Goal: Task Accomplishment & Management: Manage account settings

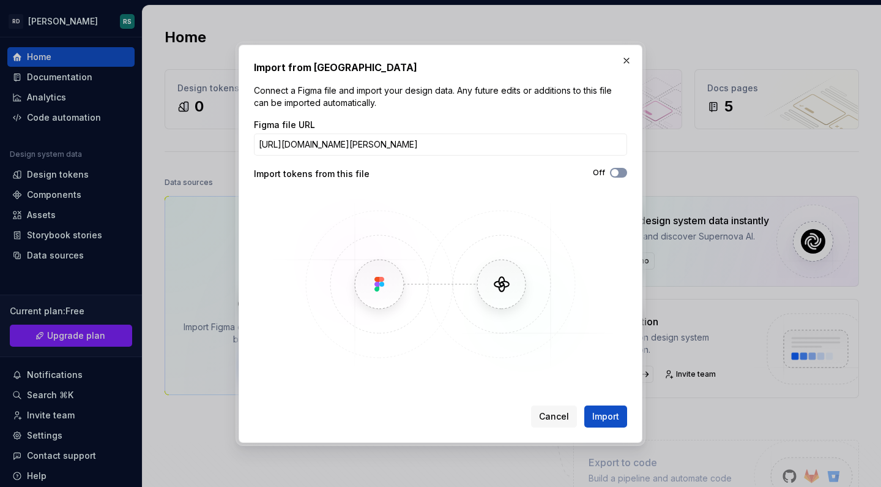
type input "[URL][DOMAIN_NAME][PERSON_NAME]"
click at [624, 170] on button "Off" at bounding box center [618, 173] width 17 height 10
click at [599, 411] on span "Import" at bounding box center [606, 416] width 27 height 12
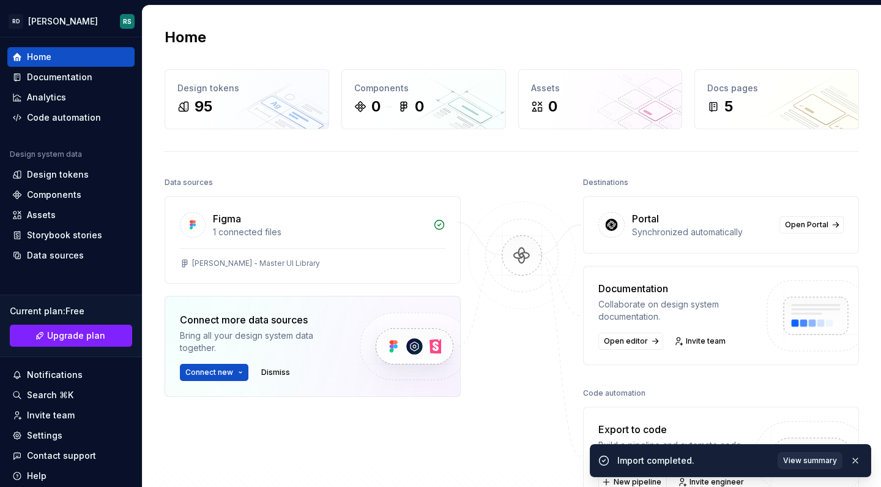
click at [811, 462] on span "View summary" at bounding box center [811, 460] width 54 height 10
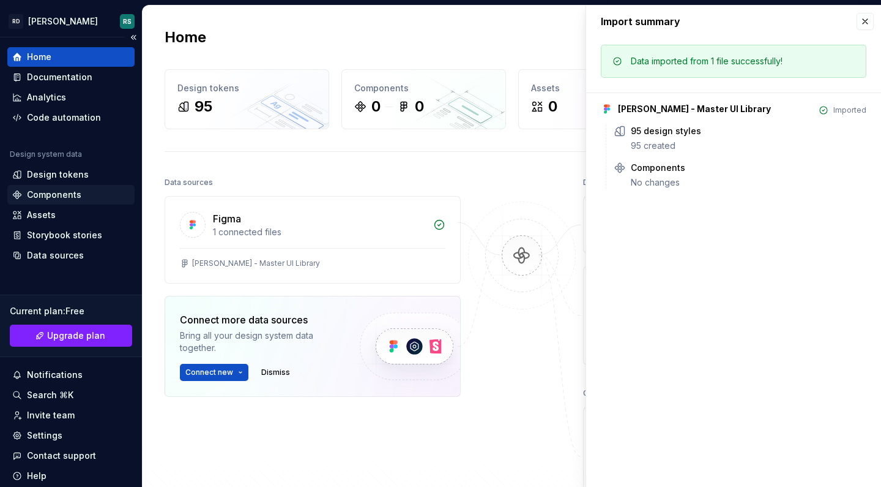
click at [53, 191] on div "Components" at bounding box center [54, 195] width 54 height 12
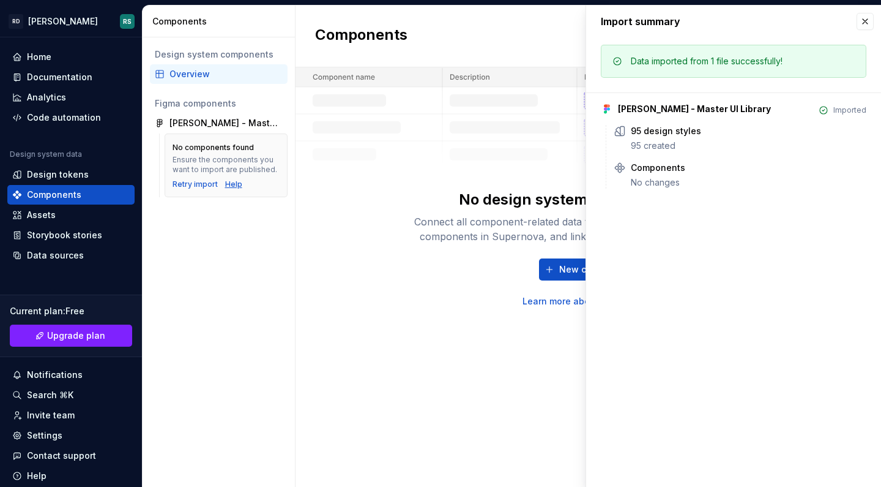
click at [233, 185] on div "Help" at bounding box center [233, 184] width 17 height 10
click at [648, 137] on div "95 design styles" at bounding box center [666, 131] width 70 height 12
click at [58, 176] on div "Design tokens" at bounding box center [58, 174] width 62 height 12
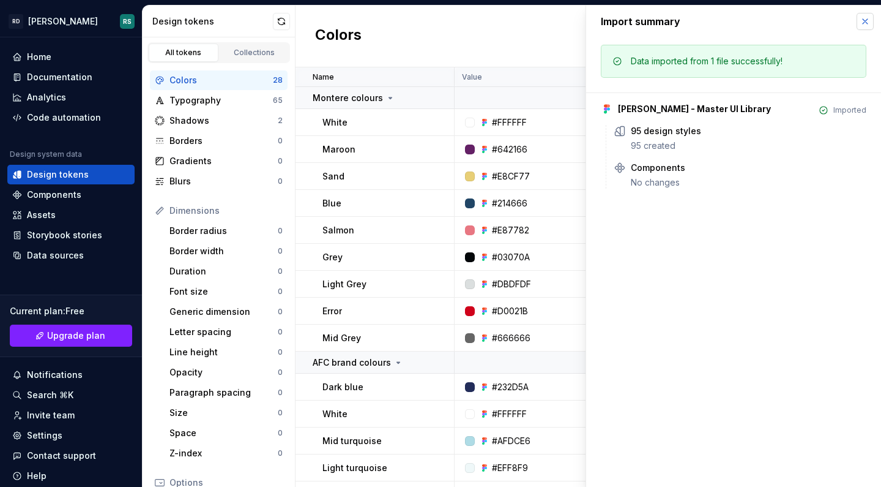
click at [866, 23] on button "button" at bounding box center [865, 21] width 17 height 17
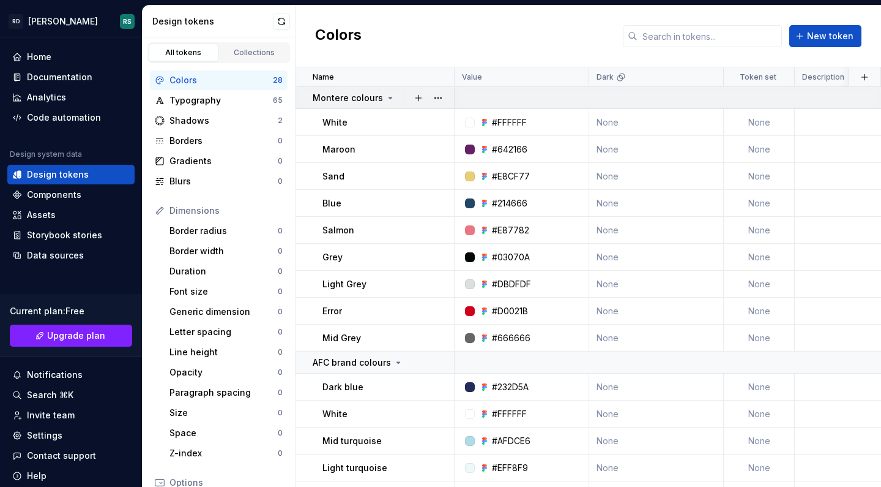
click at [389, 99] on icon at bounding box center [390, 97] width 3 height 1
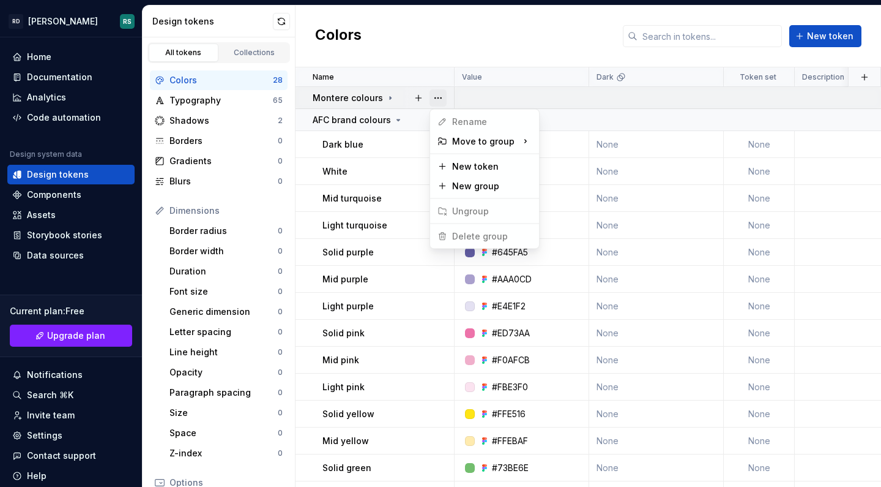
click at [438, 97] on button "button" at bounding box center [438, 97] width 17 height 17
click at [83, 56] on html "RD [PERSON_NAME] RS Home Documentation Analytics Code automation Design system …" at bounding box center [440, 243] width 881 height 487
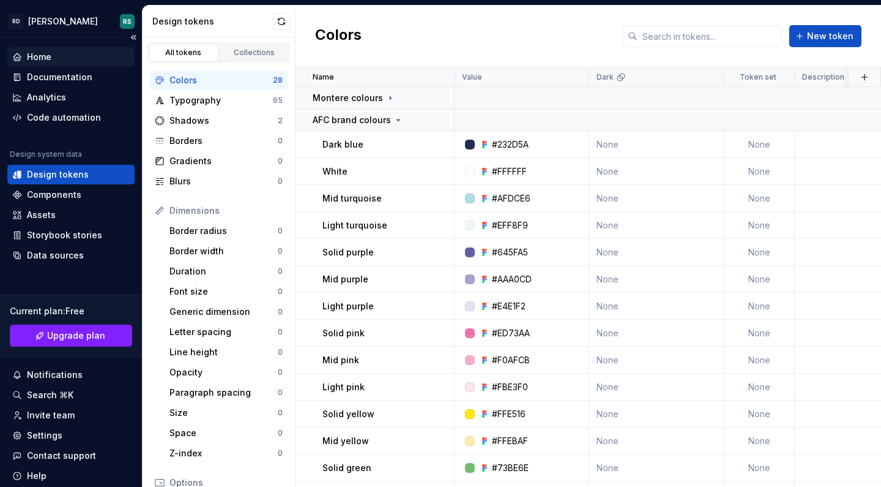
click at [45, 56] on div "Home" at bounding box center [39, 57] width 24 height 12
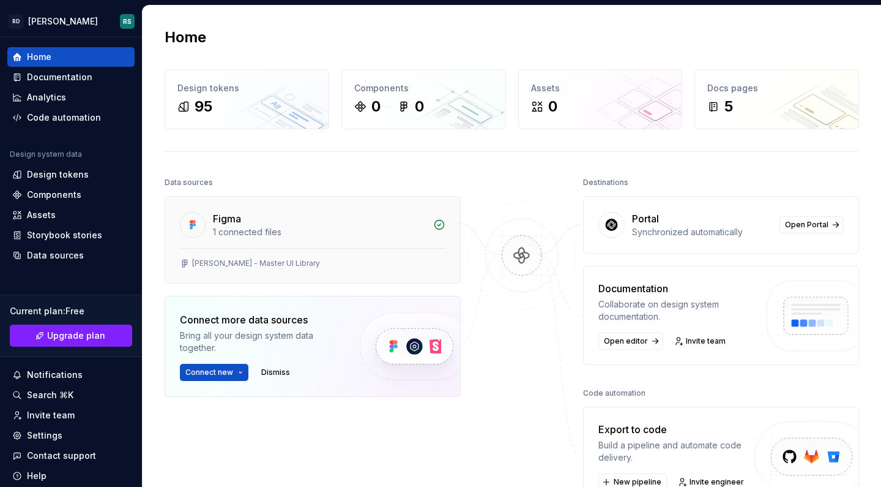
click at [416, 225] on div "Figma" at bounding box center [319, 218] width 213 height 15
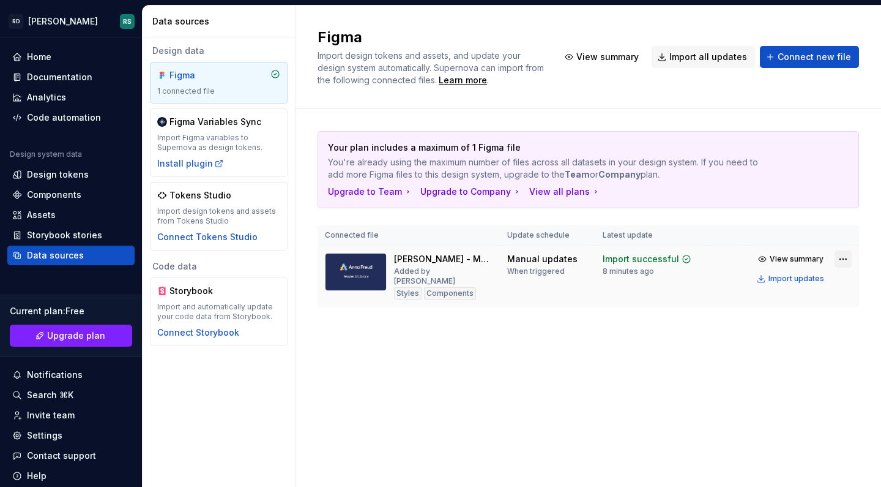
click at [840, 259] on html "RD [PERSON_NAME] RS Home Documentation Analytics Code automation Design system …" at bounding box center [440, 243] width 881 height 487
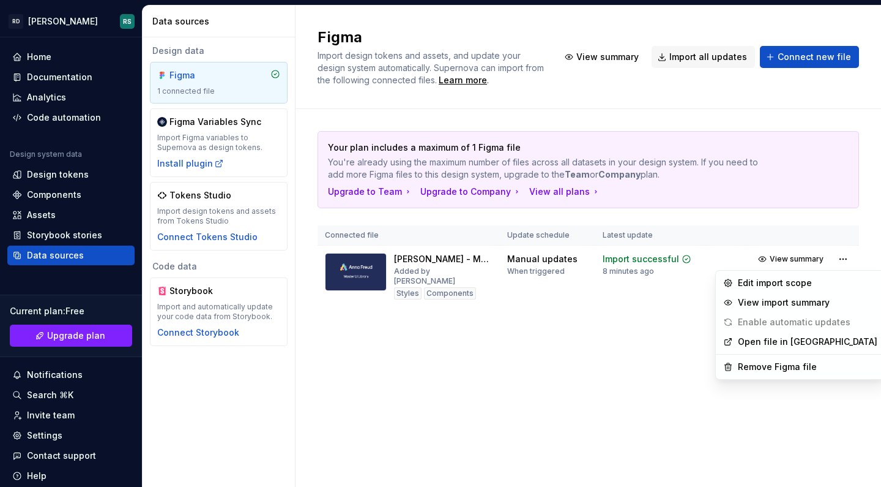
click at [667, 304] on html "RD [PERSON_NAME] RS Home Documentation Analytics Code automation Design system …" at bounding box center [440, 243] width 881 height 487
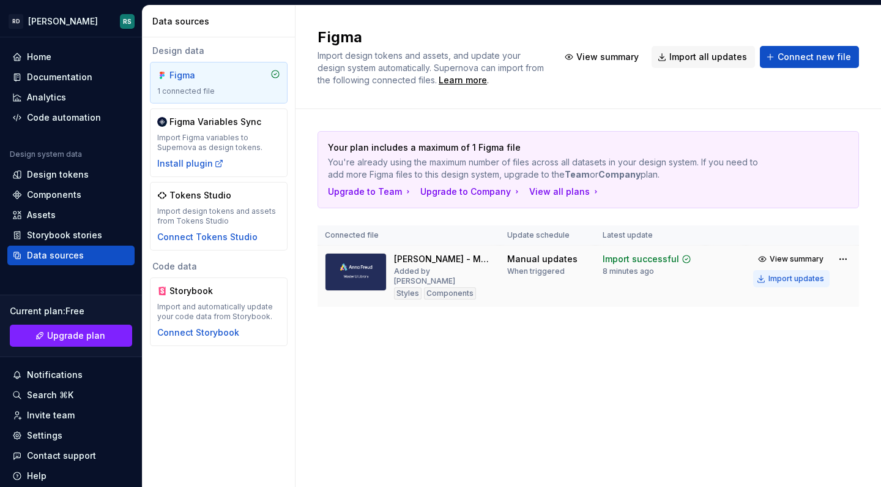
click at [815, 279] on div "Import updates" at bounding box center [797, 279] width 56 height 10
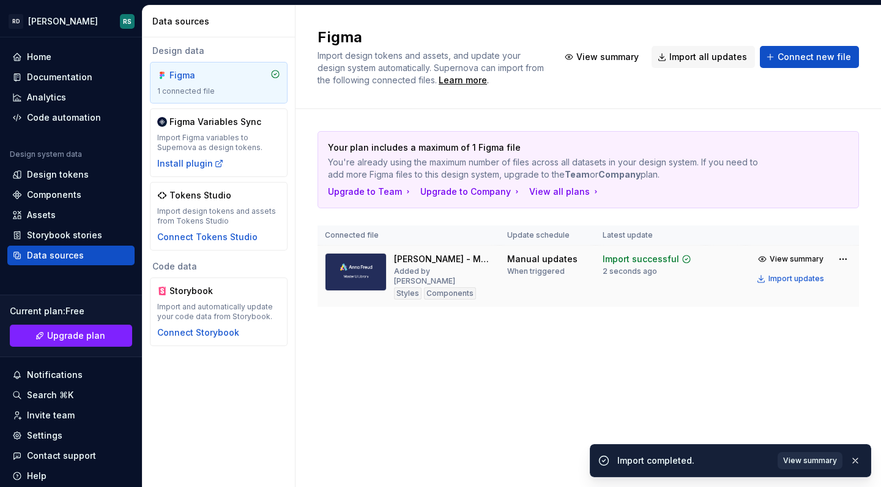
click at [808, 463] on span "View summary" at bounding box center [811, 460] width 54 height 10
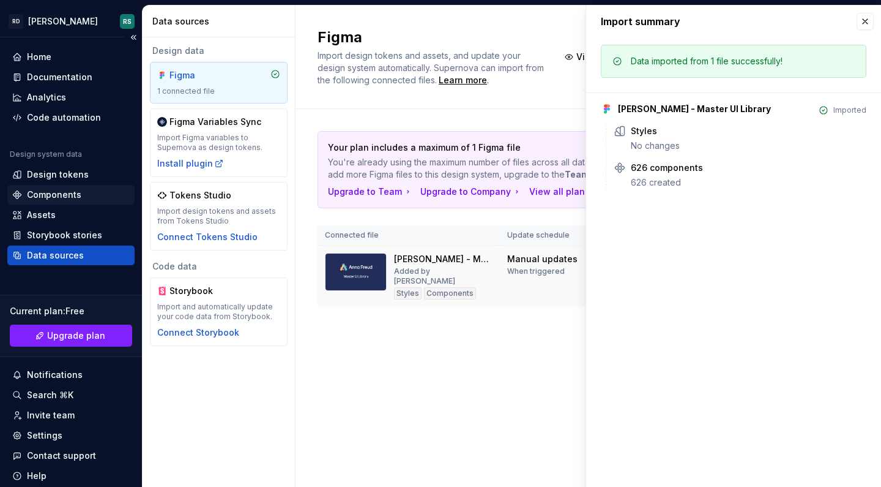
click at [50, 196] on div "Components" at bounding box center [54, 195] width 54 height 12
click at [51, 191] on div "Components" at bounding box center [54, 195] width 54 height 12
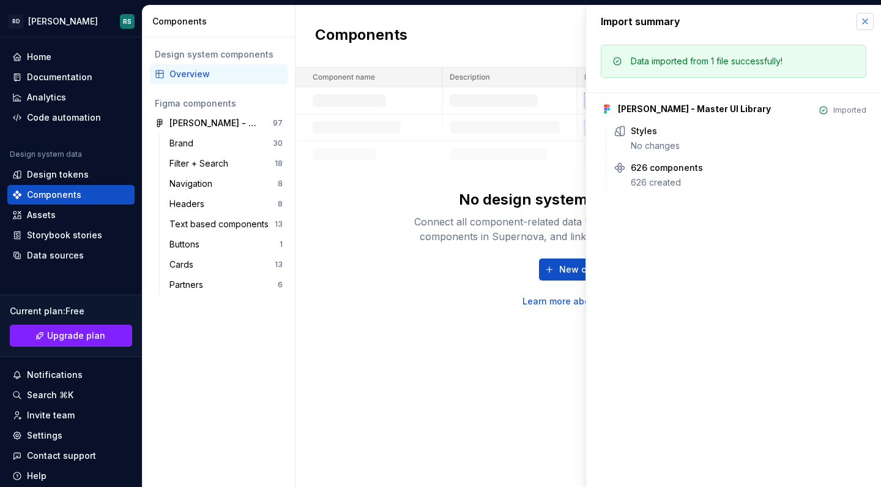
click at [870, 20] on button "button" at bounding box center [865, 21] width 17 height 17
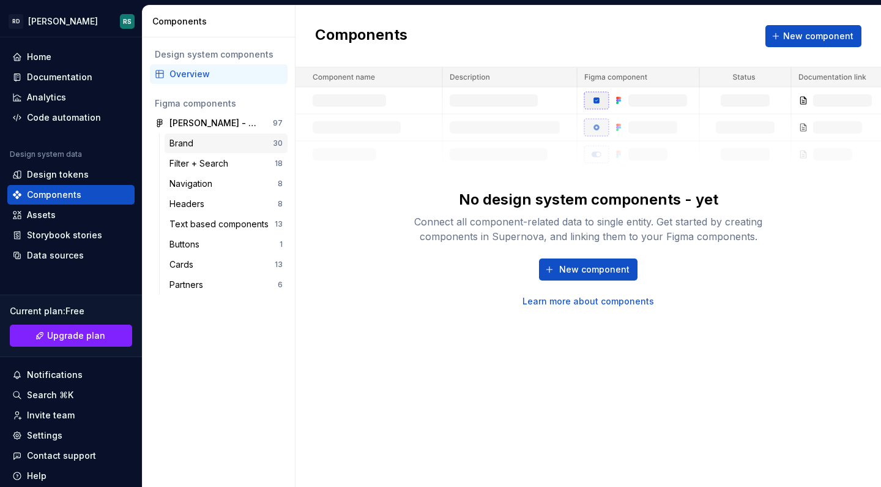
click at [235, 143] on div "Brand" at bounding box center [221, 143] width 103 height 12
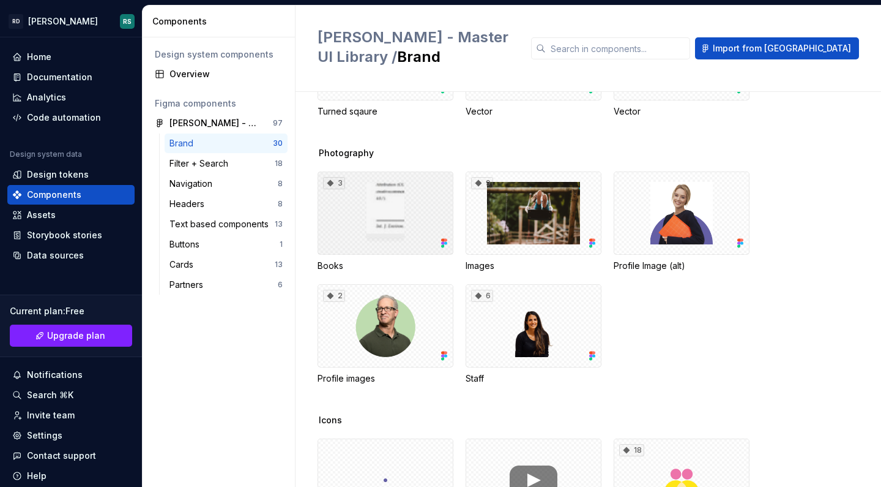
scroll to position [574, 0]
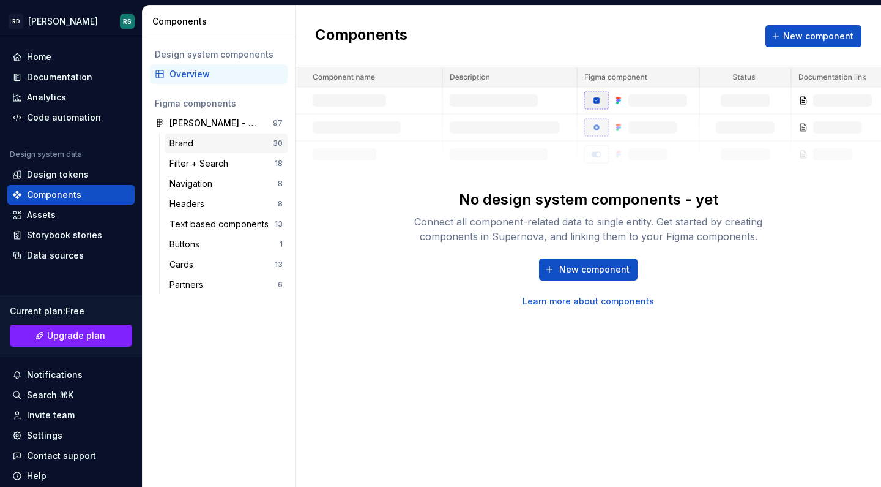
click at [219, 143] on div "Brand" at bounding box center [221, 143] width 103 height 12
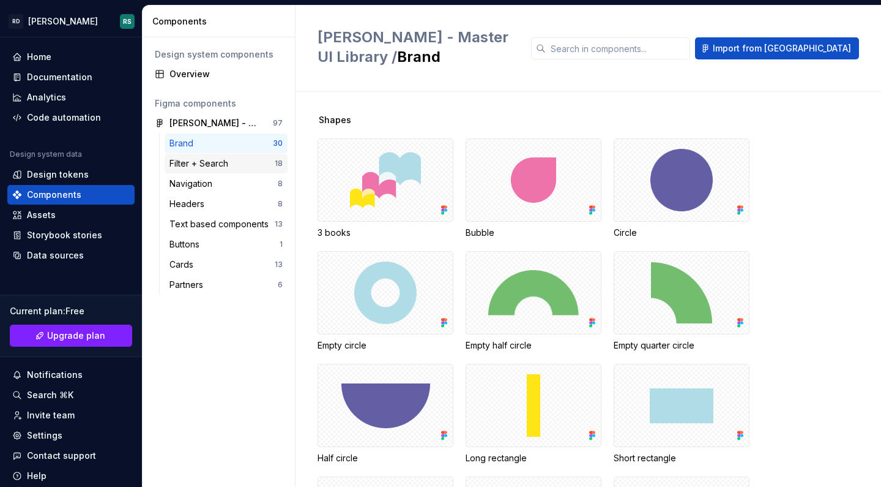
click at [229, 164] on div "Filter + Search" at bounding box center [202, 163] width 64 height 12
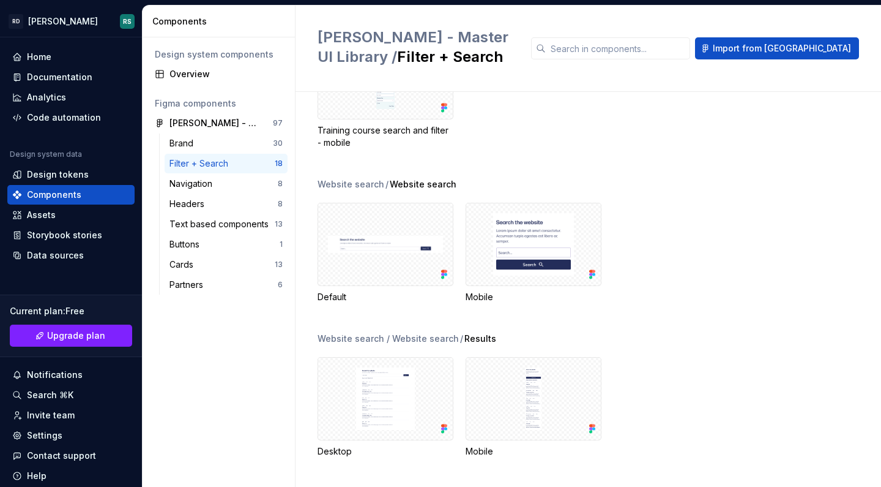
scroll to position [685, 0]
click at [217, 186] on div "Navigation" at bounding box center [194, 184] width 48 height 12
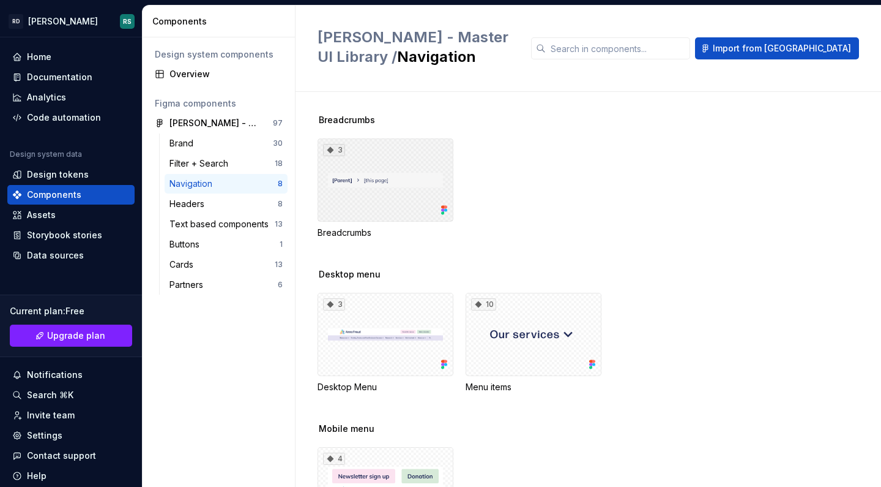
click at [395, 185] on div "3" at bounding box center [386, 179] width 136 height 83
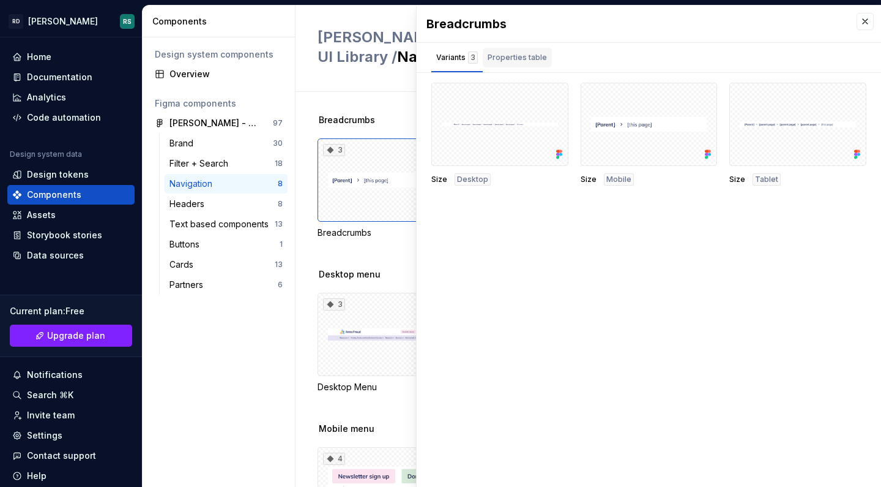
click at [514, 58] on div "Properties table" at bounding box center [517, 57] width 59 height 12
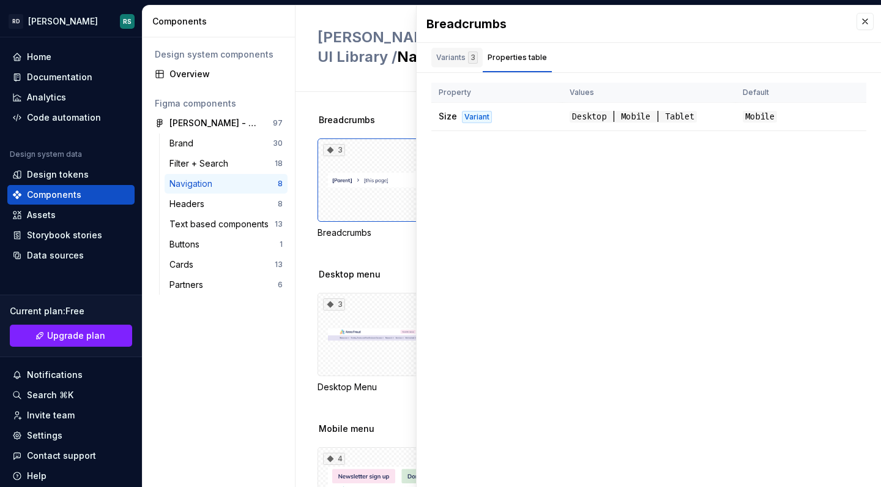
click at [452, 58] on div "Variants 3" at bounding box center [457, 57] width 42 height 12
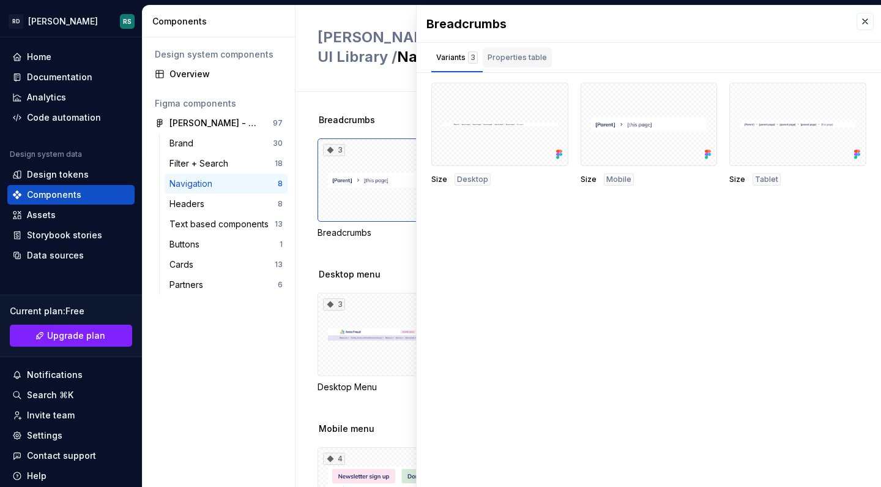
click at [526, 57] on div "Properties table" at bounding box center [517, 57] width 59 height 12
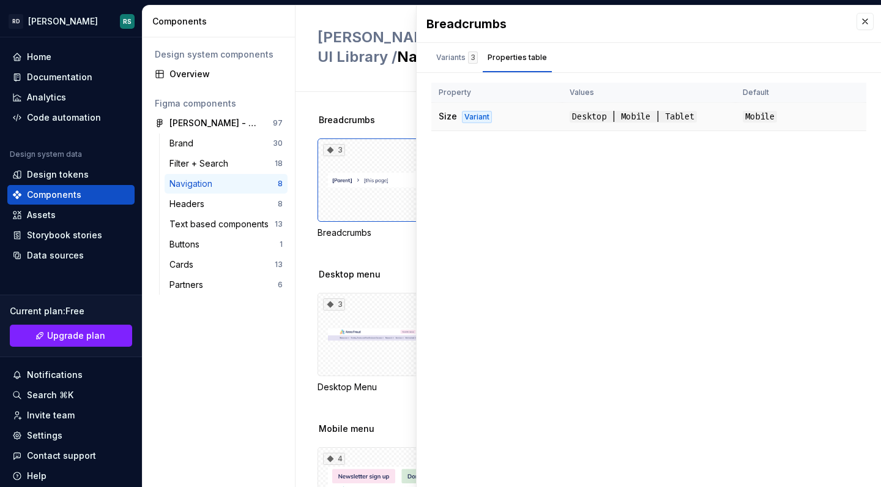
click at [755, 121] on span "Mobile" at bounding box center [760, 117] width 34 height 12
click at [449, 60] on div "Variants 3" at bounding box center [457, 57] width 42 height 12
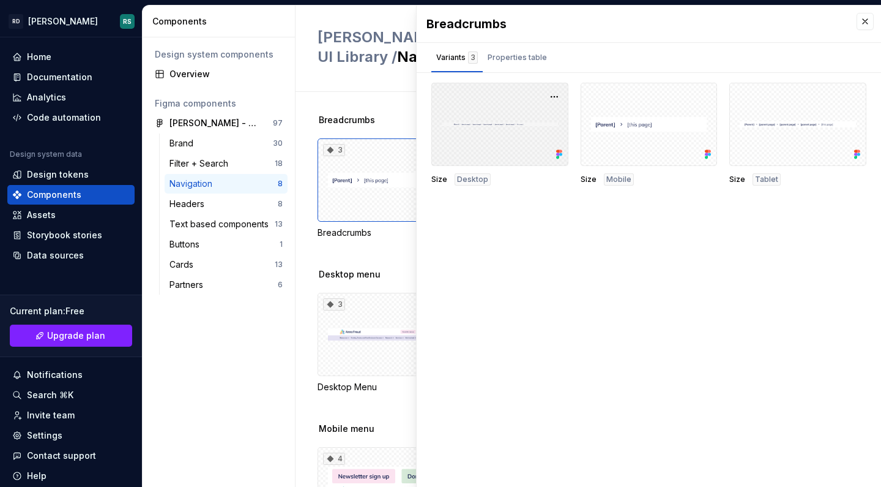
click at [525, 110] on div at bounding box center [500, 124] width 137 height 83
click at [518, 119] on div at bounding box center [500, 124] width 137 height 83
click at [505, 125] on div at bounding box center [500, 124] width 137 height 83
click at [202, 334] on div "Design system components Overview Figma components [PERSON_NAME] - Master UI Li…" at bounding box center [219, 261] width 152 height 449
click at [72, 75] on div "Documentation" at bounding box center [59, 77] width 65 height 12
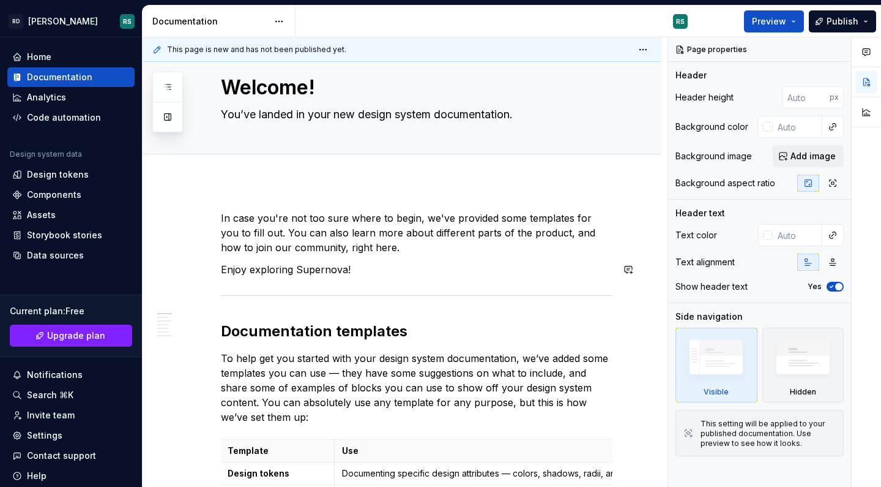
scroll to position [13, 0]
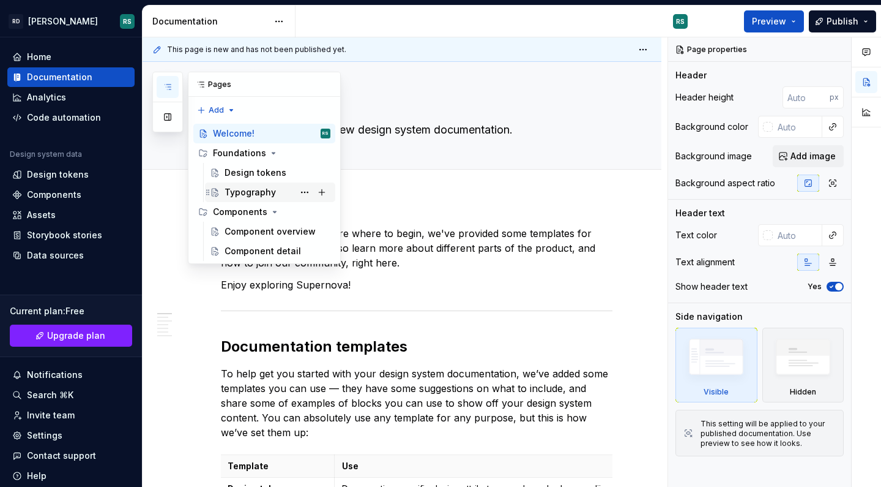
click at [255, 193] on div "Typography" at bounding box center [250, 192] width 51 height 12
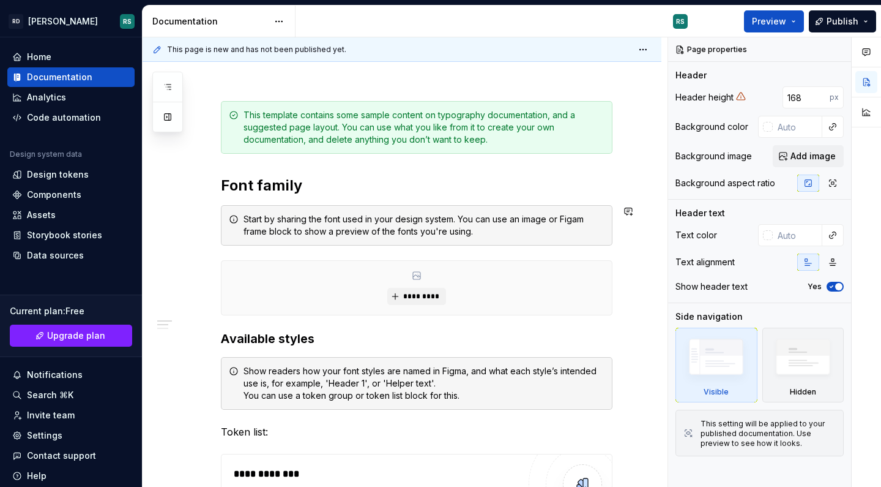
scroll to position [141, 0]
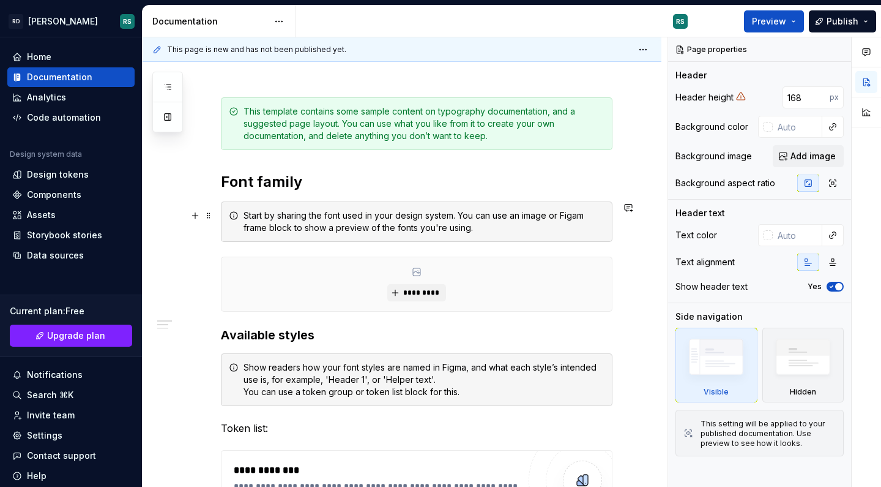
click at [345, 214] on div "Start by sharing the font used in your design system. You can use an image or F…" at bounding box center [424, 221] width 361 height 24
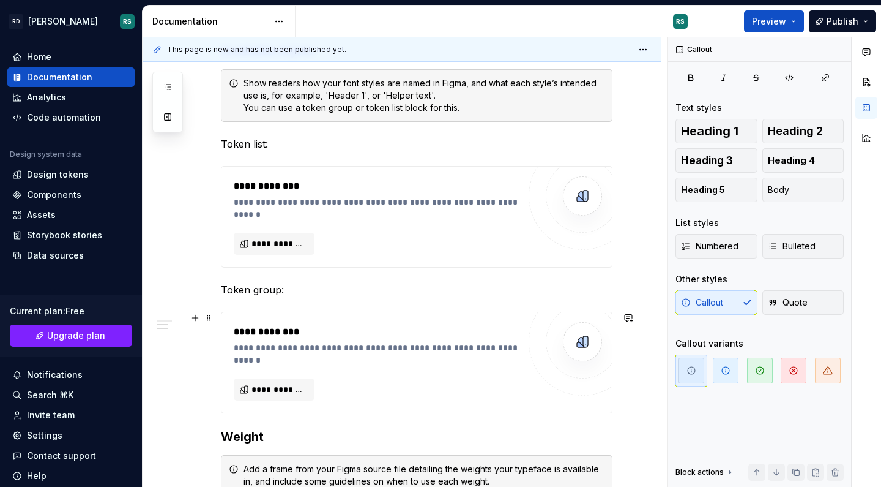
scroll to position [424, 0]
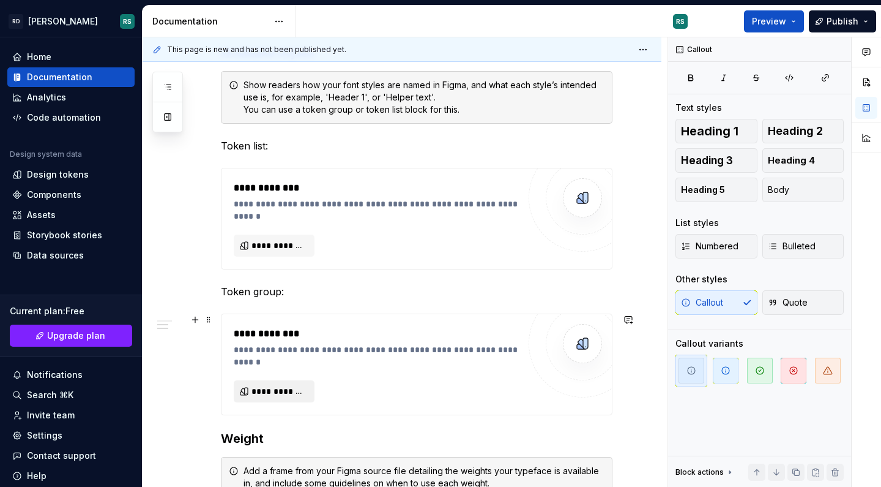
click at [290, 389] on span "**********" at bounding box center [279, 391] width 55 height 12
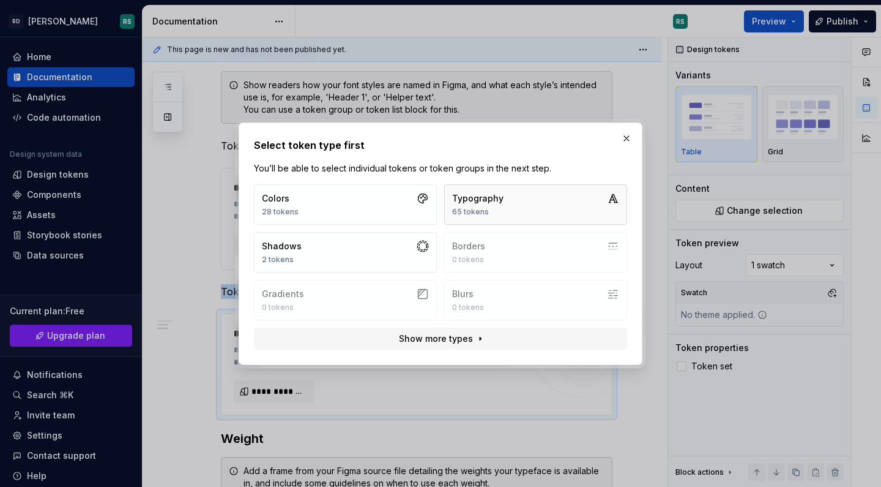
click at [512, 201] on button "Typography 65 tokens" at bounding box center [535, 204] width 183 height 40
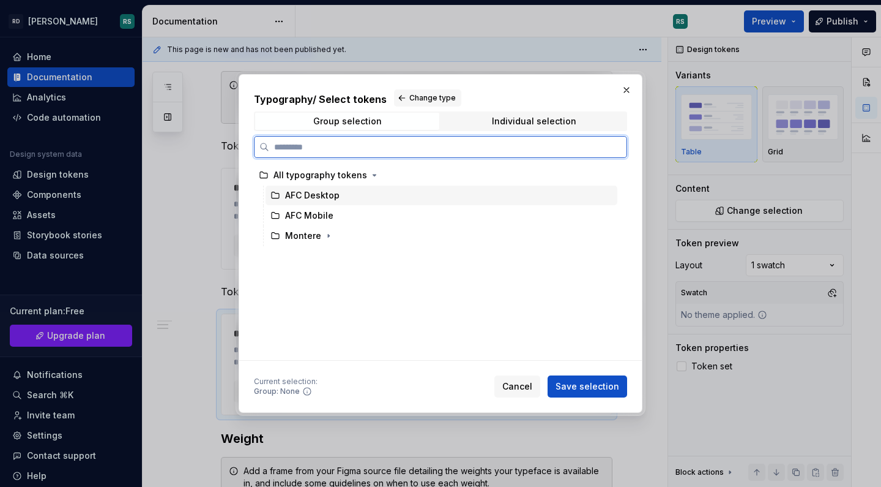
click at [337, 193] on div "AFC Desktop" at bounding box center [312, 195] width 54 height 12
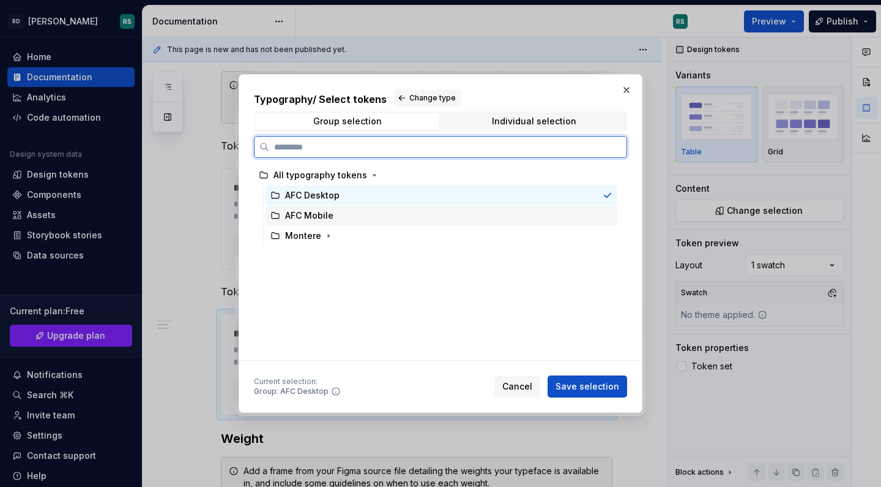
click at [337, 212] on div "AFC Mobile" at bounding box center [442, 216] width 352 height 20
click at [357, 198] on div "AFC Desktop" at bounding box center [442, 195] width 352 height 20
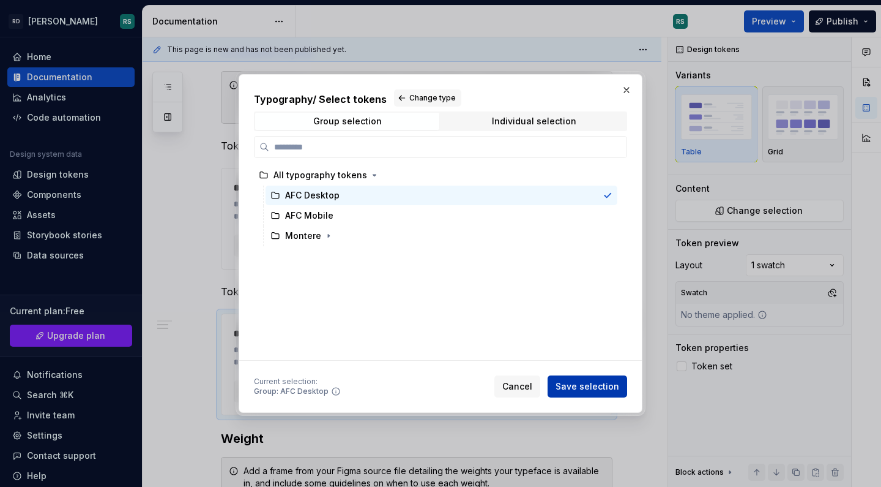
click at [588, 382] on span "Save selection" at bounding box center [588, 386] width 64 height 12
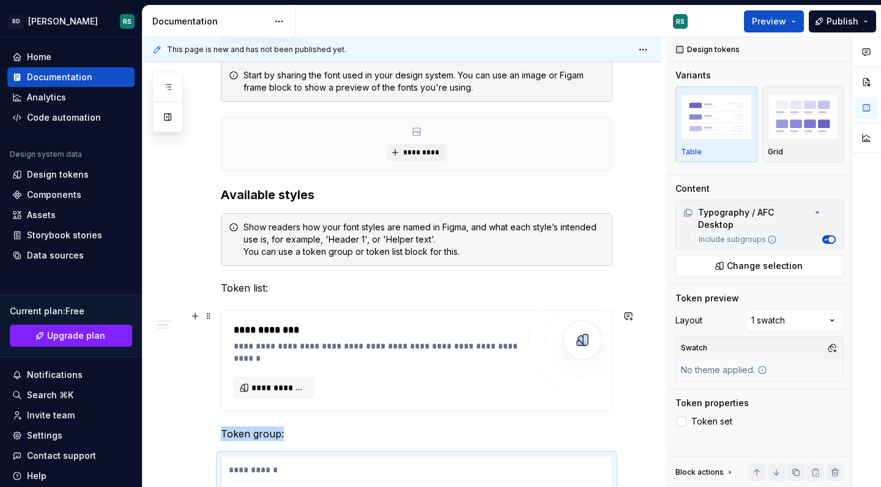
scroll to position [268, 0]
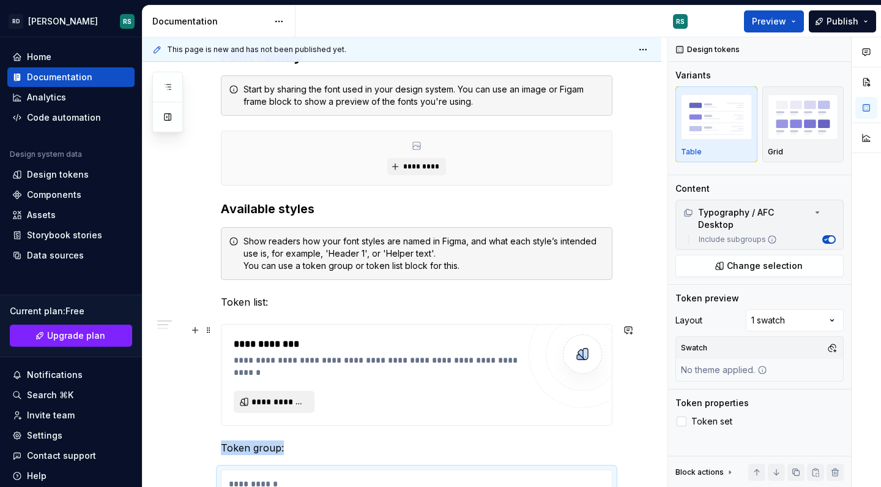
click at [271, 402] on span "**********" at bounding box center [279, 401] width 55 height 12
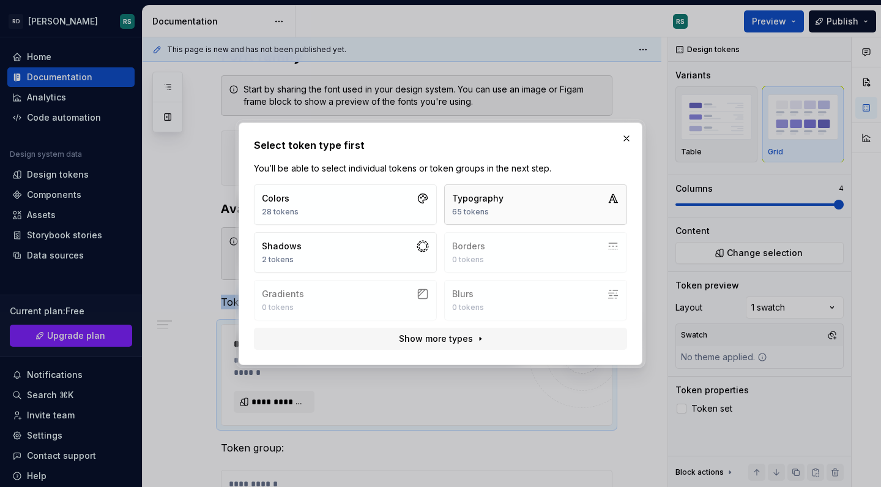
click at [522, 201] on button "Typography 65 tokens" at bounding box center [535, 204] width 183 height 40
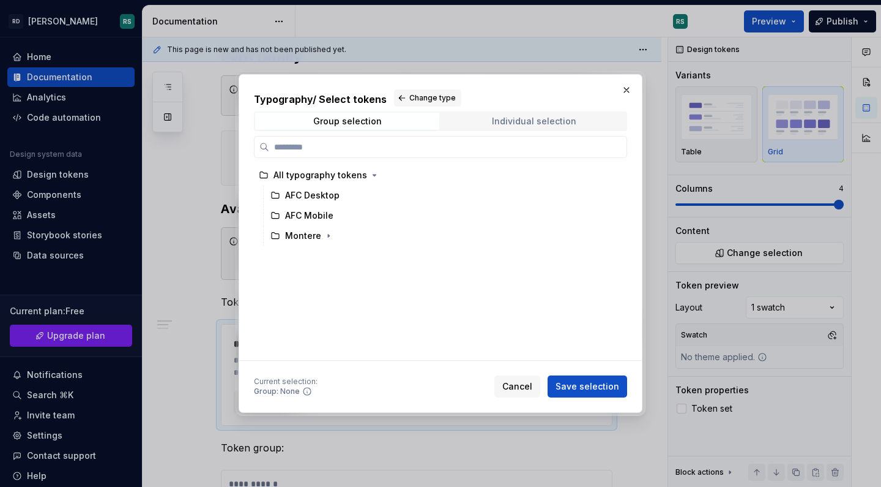
click at [498, 119] on div "Individual selection" at bounding box center [534, 121] width 84 height 10
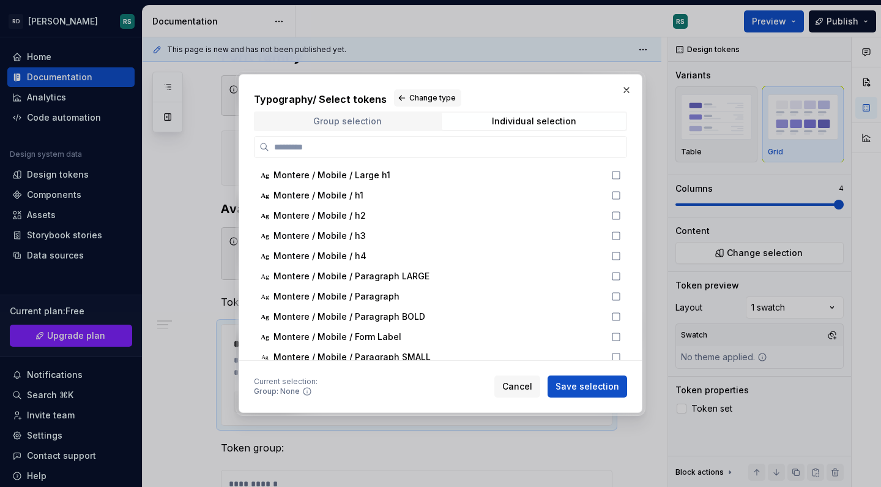
click at [377, 119] on div "Group selection" at bounding box center [347, 121] width 69 height 10
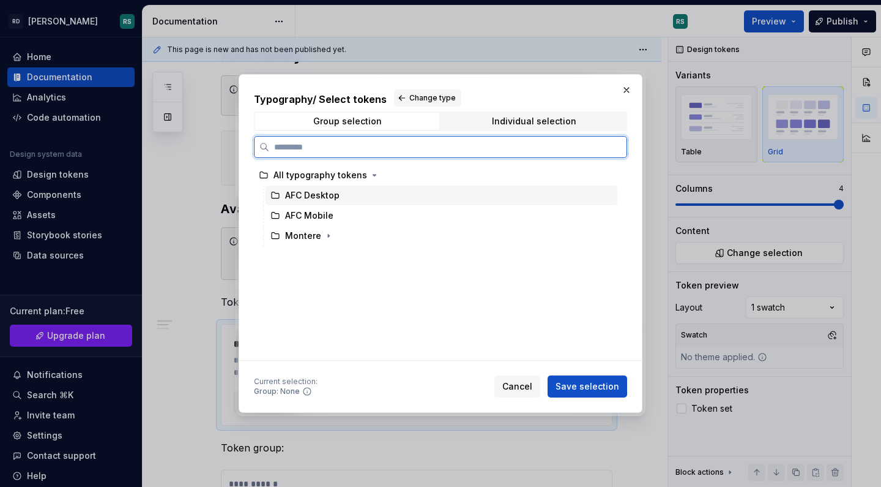
click at [304, 191] on div "AFC Desktop" at bounding box center [312, 195] width 54 height 12
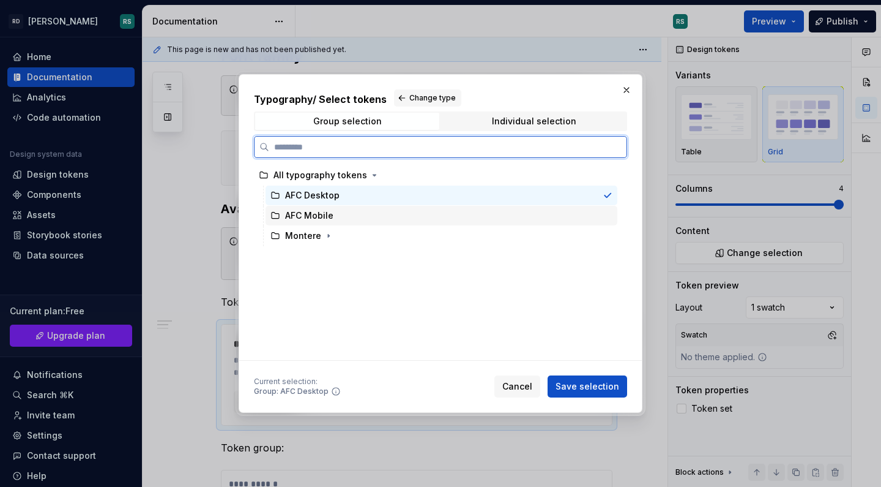
click at [312, 209] on div "AFC Mobile" at bounding box center [309, 215] width 48 height 12
click at [312, 190] on div "AFC Desktop" at bounding box center [312, 195] width 54 height 12
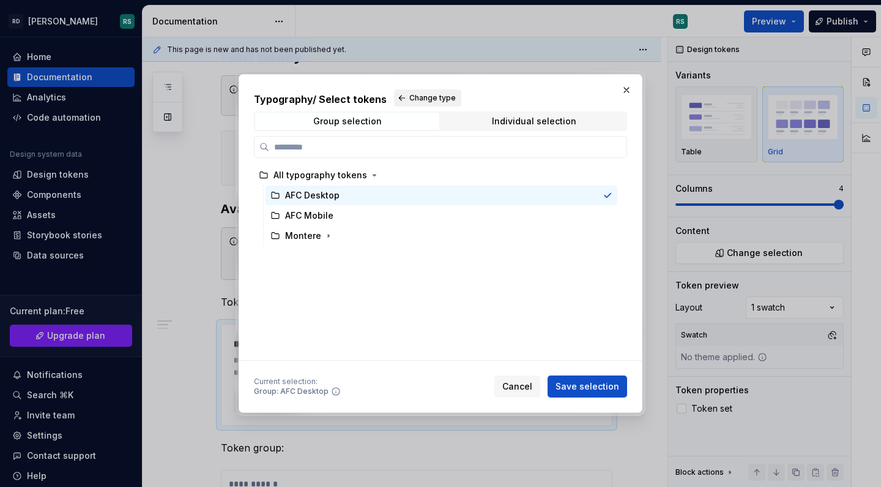
click at [419, 100] on span "Change type" at bounding box center [433, 98] width 47 height 10
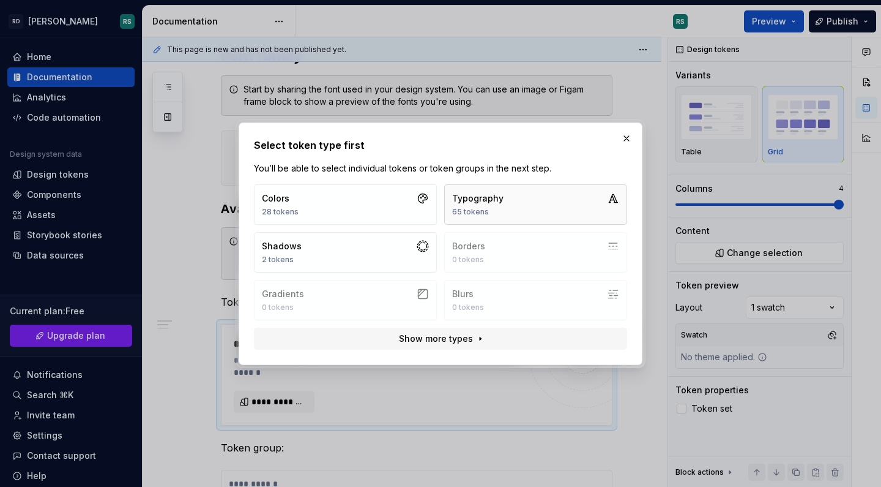
click at [541, 201] on button "Typography 65 tokens" at bounding box center [535, 204] width 183 height 40
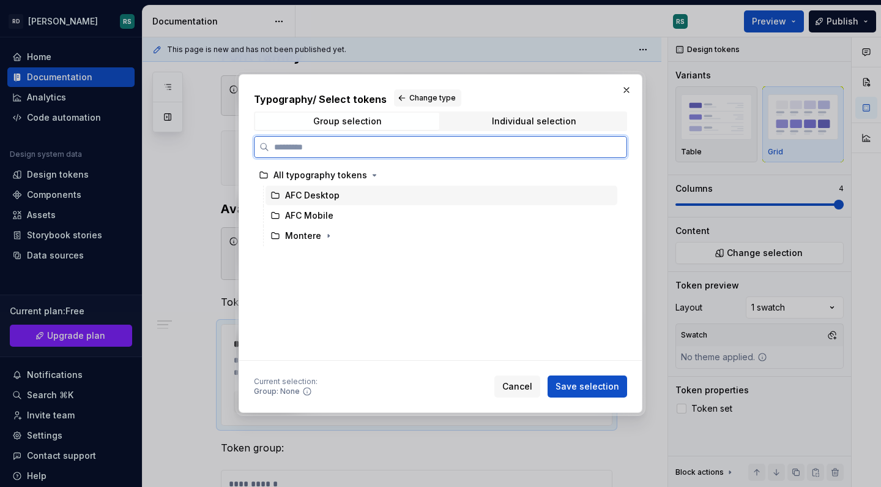
click at [360, 193] on div "AFC Desktop" at bounding box center [442, 195] width 352 height 20
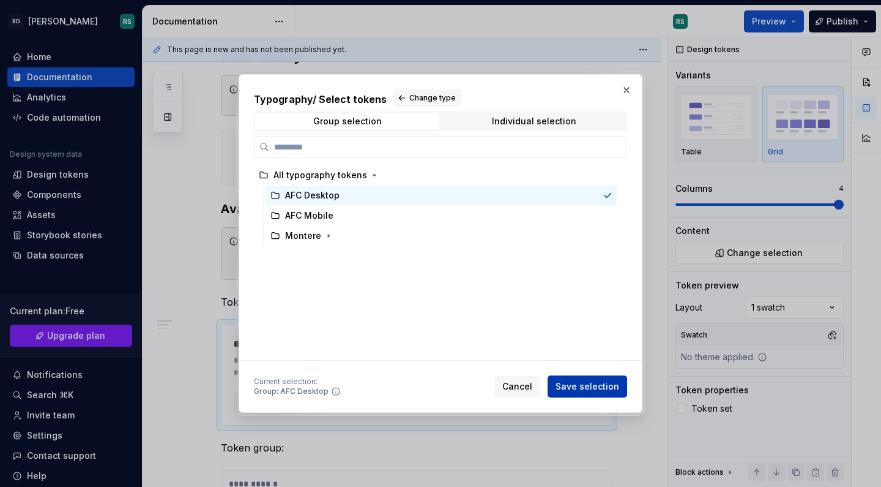
click at [574, 384] on span "Save selection" at bounding box center [588, 386] width 64 height 12
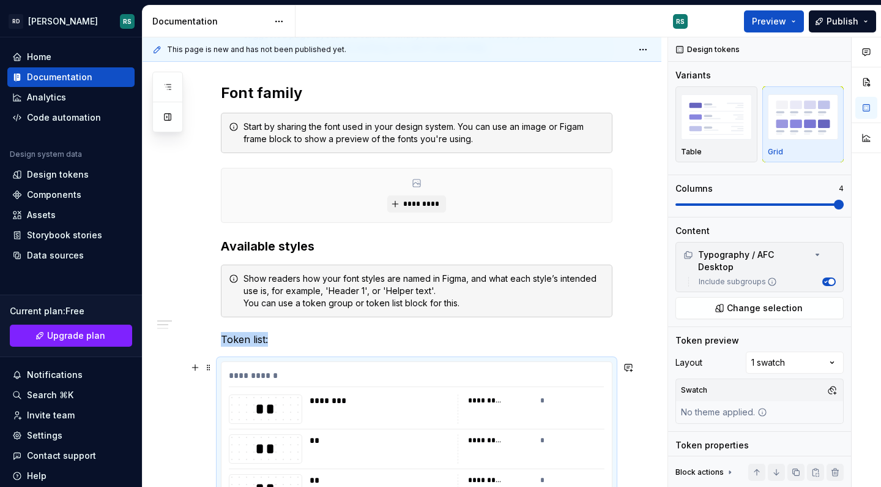
scroll to position [233, 0]
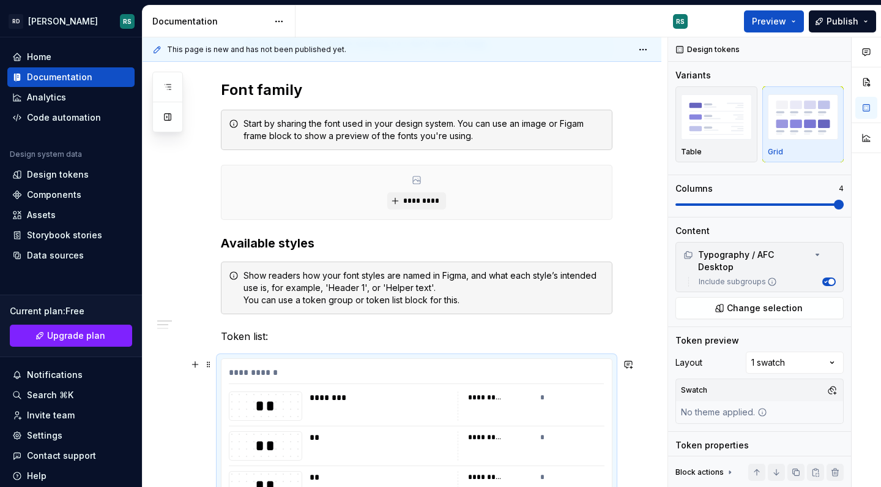
type textarea "*"
click at [73, 256] on div "Data sources" at bounding box center [55, 255] width 57 height 12
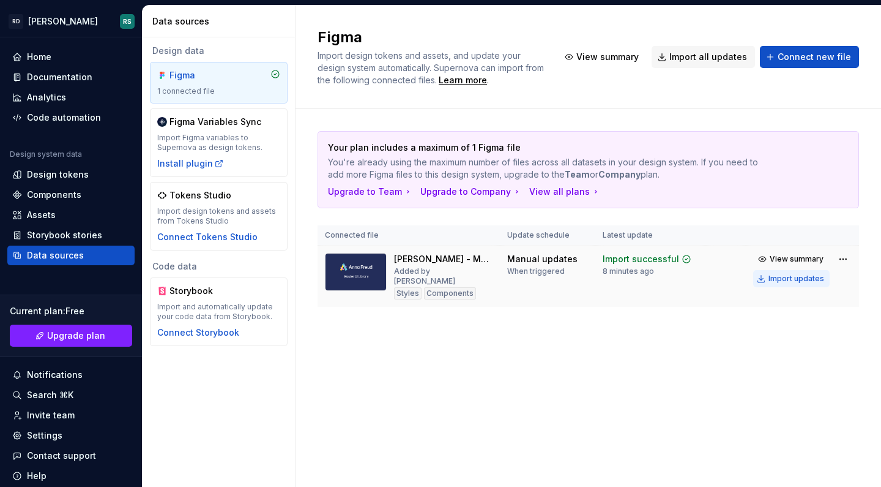
click at [794, 278] on div "Import updates" at bounding box center [797, 279] width 56 height 10
click at [62, 171] on div "Design tokens" at bounding box center [58, 174] width 62 height 12
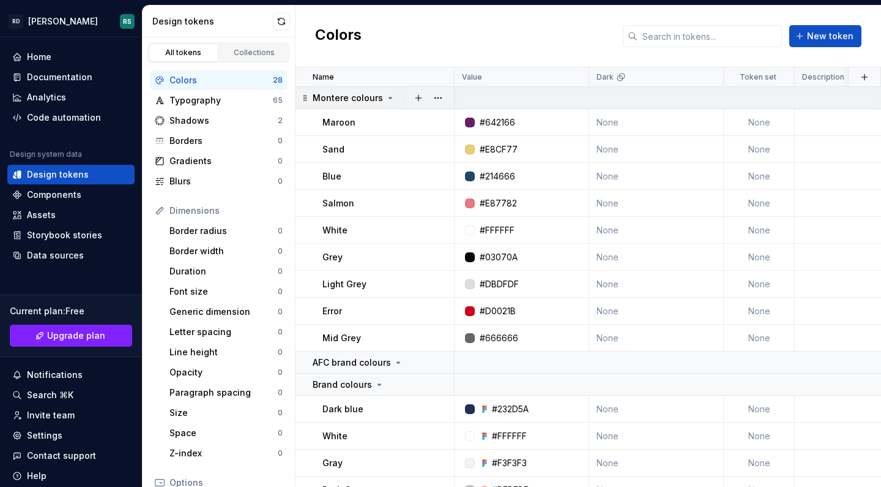
click at [386, 98] on icon at bounding box center [391, 98] width 10 height 10
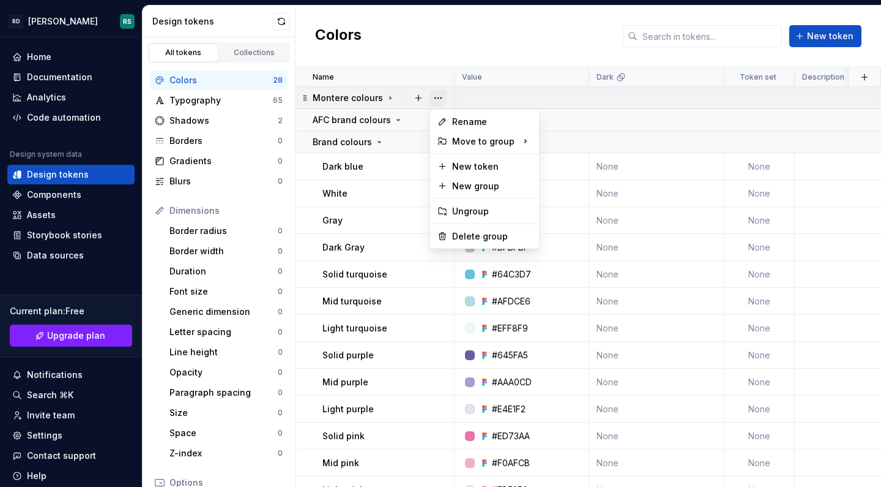
click at [438, 97] on button "button" at bounding box center [438, 97] width 17 height 17
click at [475, 236] on div "Delete group" at bounding box center [492, 236] width 80 height 12
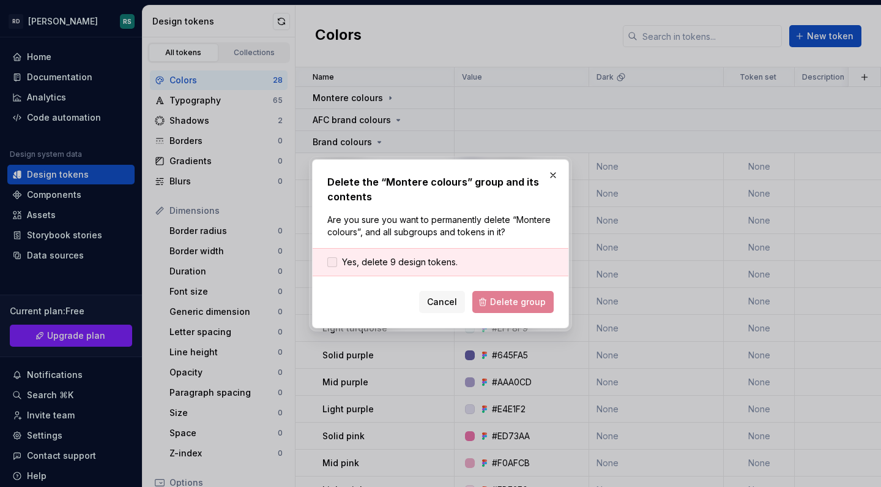
click at [391, 258] on span "Yes, delete 9 design tokens." at bounding box center [400, 262] width 116 height 12
click at [511, 305] on span "Delete group" at bounding box center [518, 302] width 56 height 12
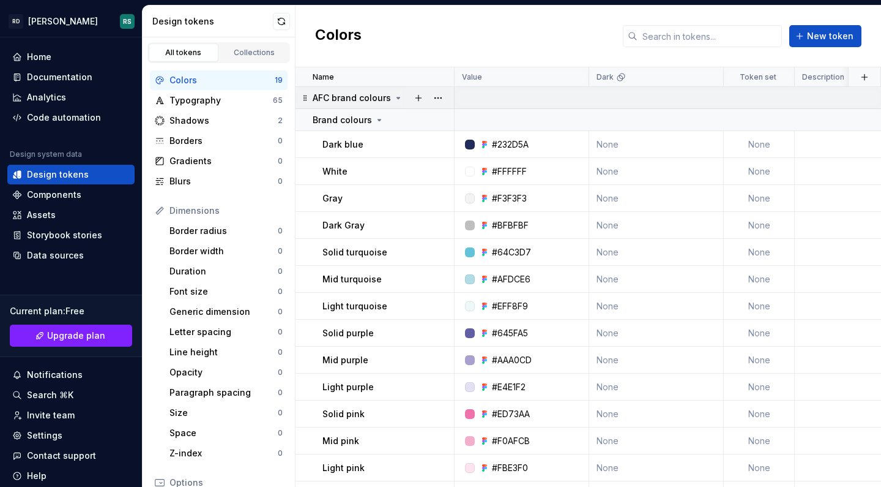
click at [399, 97] on icon at bounding box center [399, 98] width 10 height 10
click at [398, 97] on icon at bounding box center [398, 97] width 1 height 3
click at [438, 94] on button "button" at bounding box center [438, 97] width 17 height 17
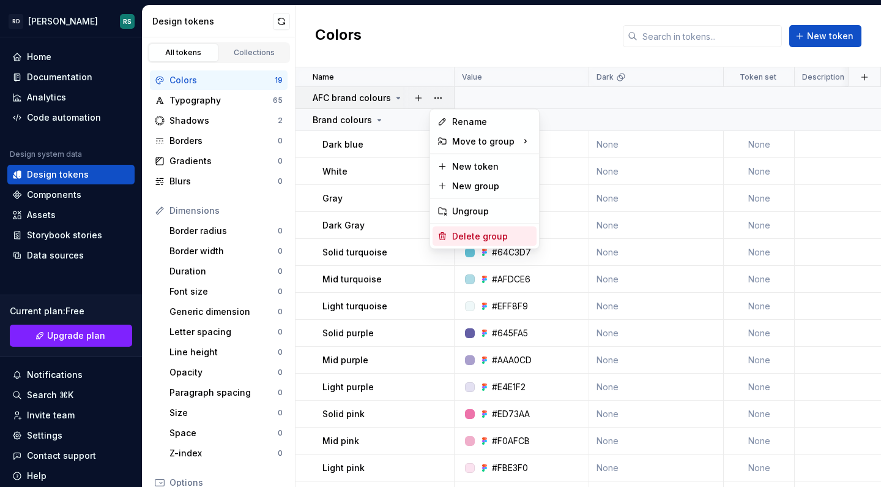
click at [465, 231] on div "Delete group" at bounding box center [492, 236] width 80 height 12
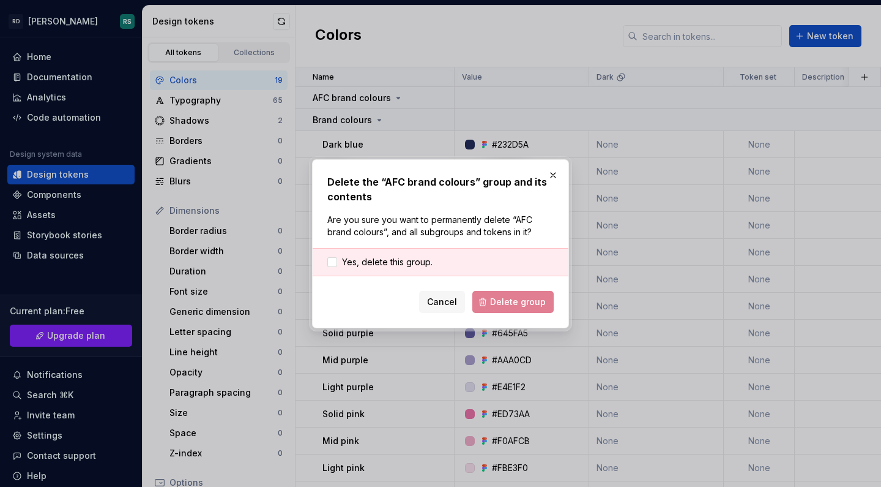
click at [502, 309] on div "Cancel Delete group" at bounding box center [440, 302] width 226 height 22
click at [377, 259] on span "Yes, delete this group." at bounding box center [387, 262] width 91 height 12
click at [522, 304] on span "Delete group" at bounding box center [518, 302] width 56 height 12
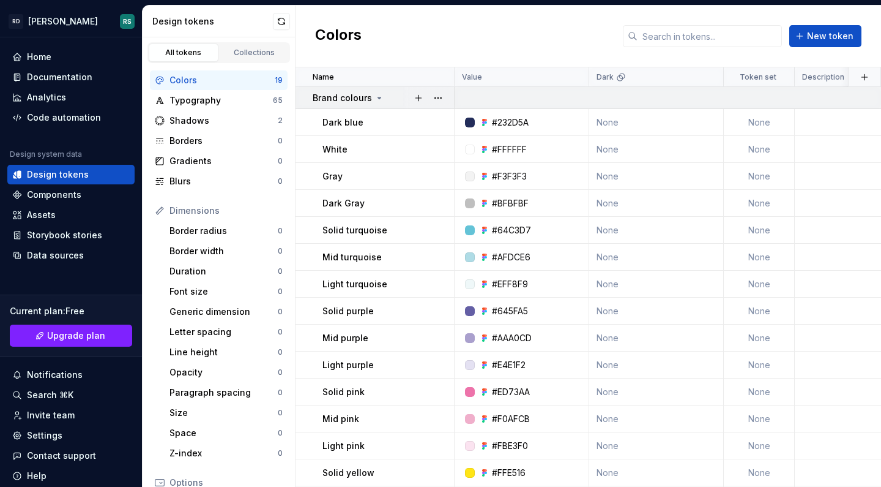
click at [375, 95] on icon at bounding box center [380, 98] width 10 height 10
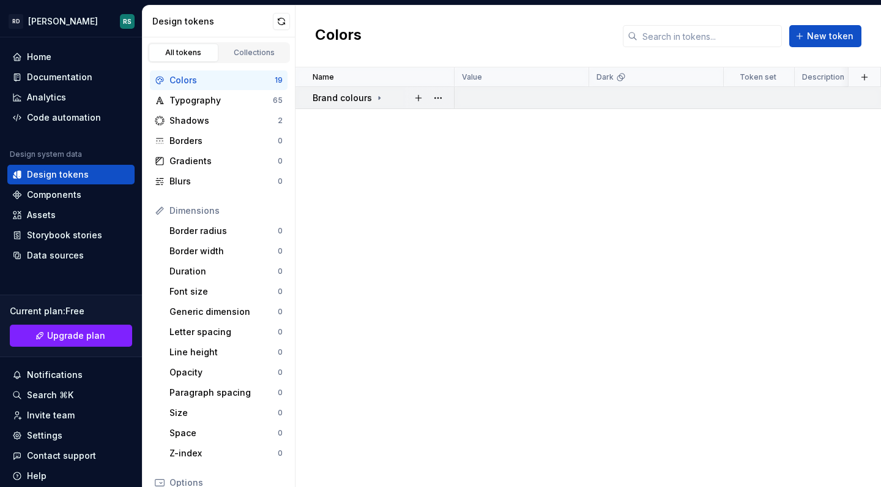
click at [375, 95] on icon at bounding box center [380, 98] width 10 height 10
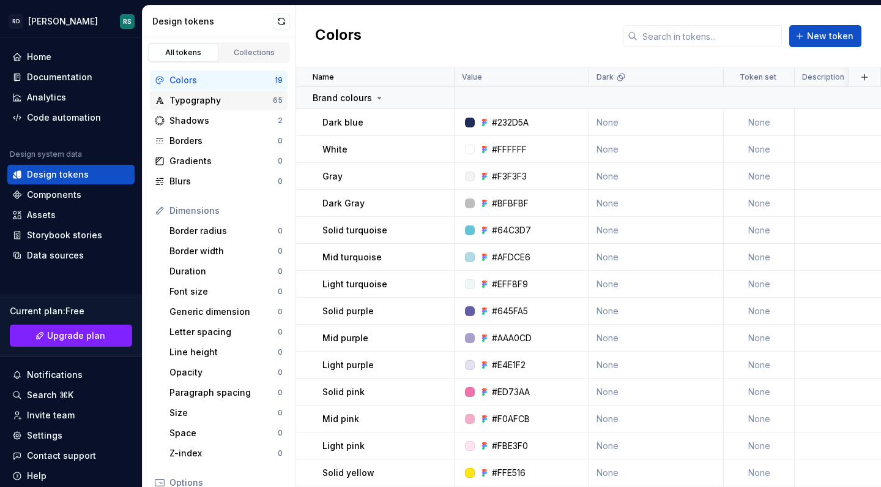
click at [226, 106] on div "Typography" at bounding box center [221, 100] width 103 height 12
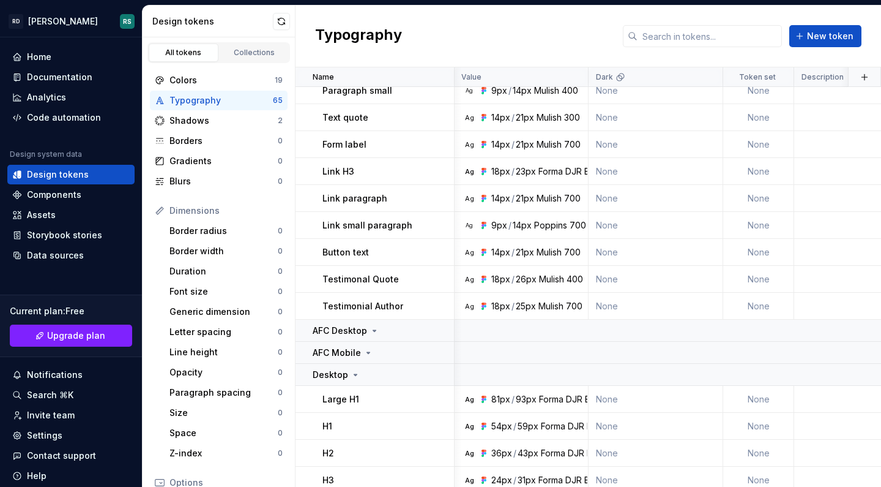
scroll to position [249, 1]
click at [438, 328] on button "button" at bounding box center [438, 329] width 17 height 17
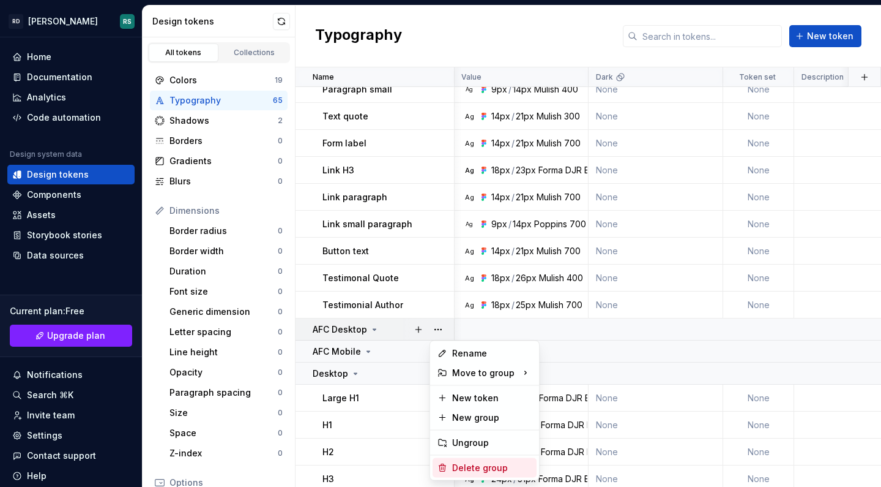
click at [472, 466] on div "Delete group" at bounding box center [492, 468] width 80 height 12
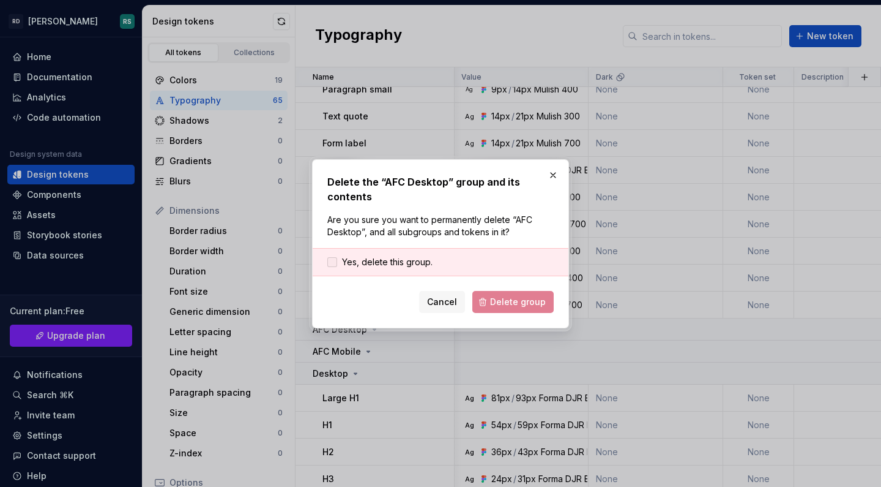
click at [379, 261] on span "Yes, delete this group." at bounding box center [387, 262] width 91 height 12
click at [507, 303] on span "Delete group" at bounding box center [518, 302] width 56 height 12
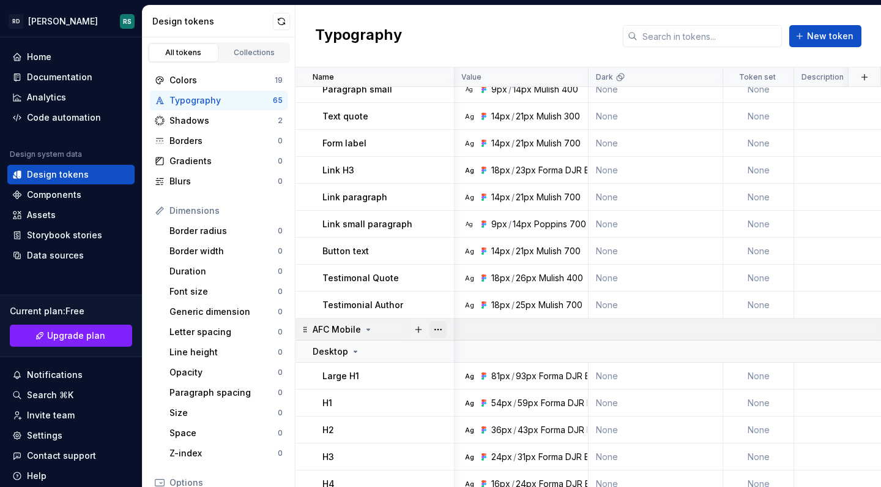
click at [442, 330] on button "button" at bounding box center [438, 329] width 17 height 17
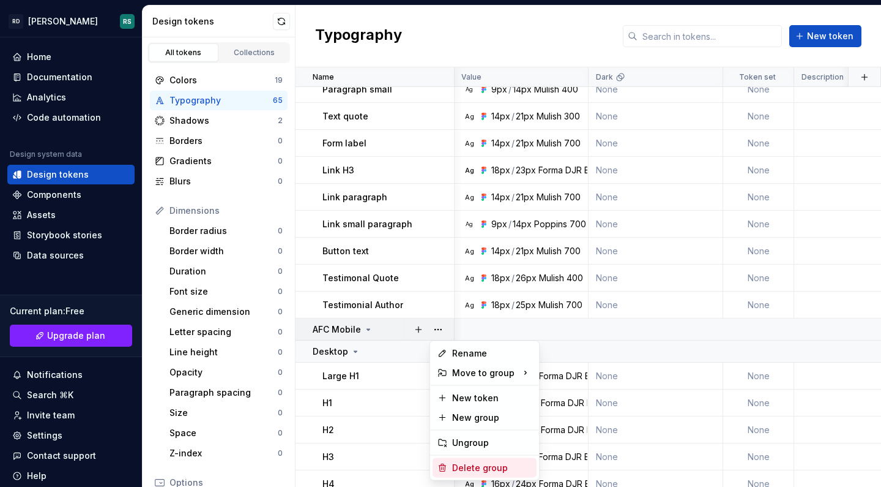
click at [474, 464] on div "Delete group" at bounding box center [492, 468] width 80 height 12
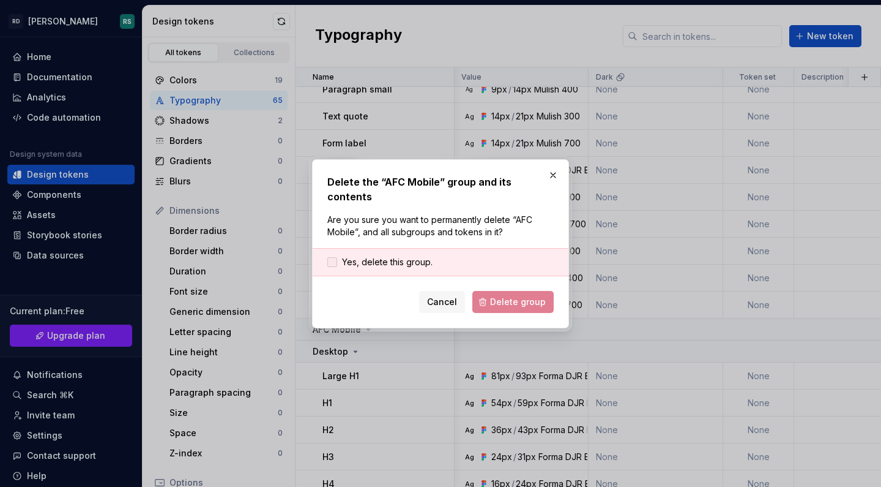
click at [395, 256] on span "Yes, delete this group." at bounding box center [387, 262] width 91 height 12
click at [500, 296] on span "Delete group" at bounding box center [518, 302] width 56 height 12
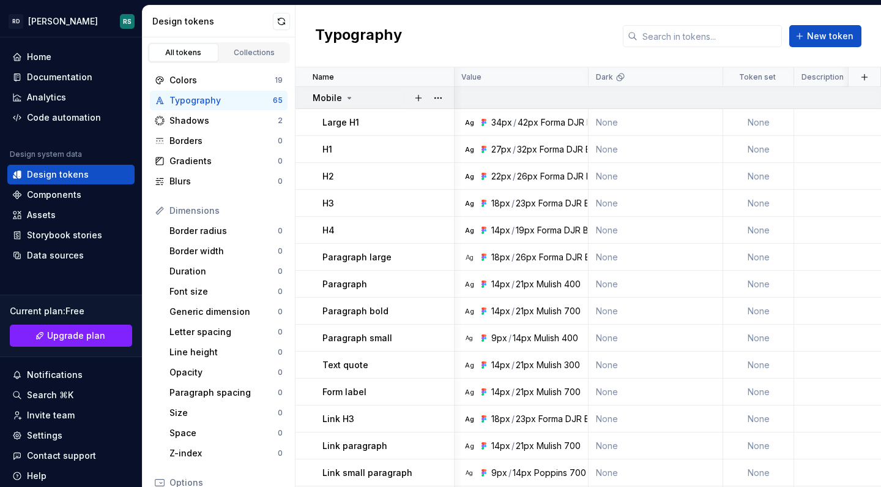
scroll to position [0, 1]
click at [345, 95] on icon at bounding box center [350, 98] width 10 height 10
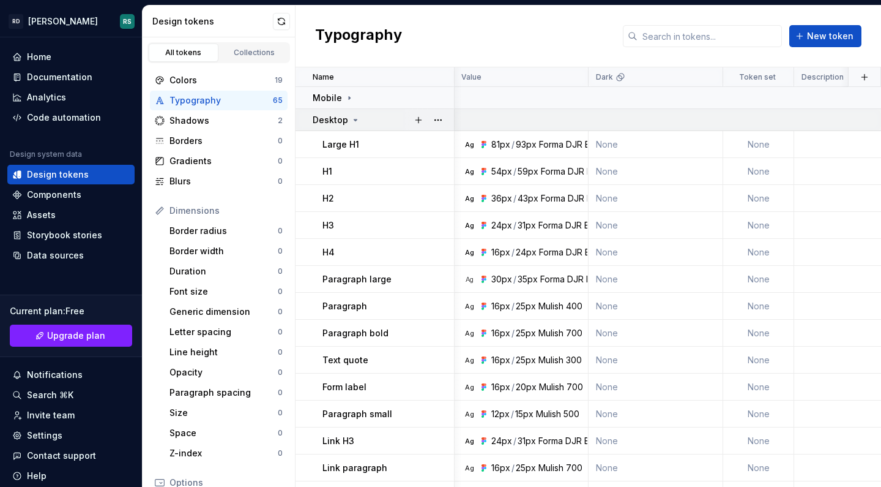
click at [351, 121] on icon at bounding box center [356, 120] width 10 height 10
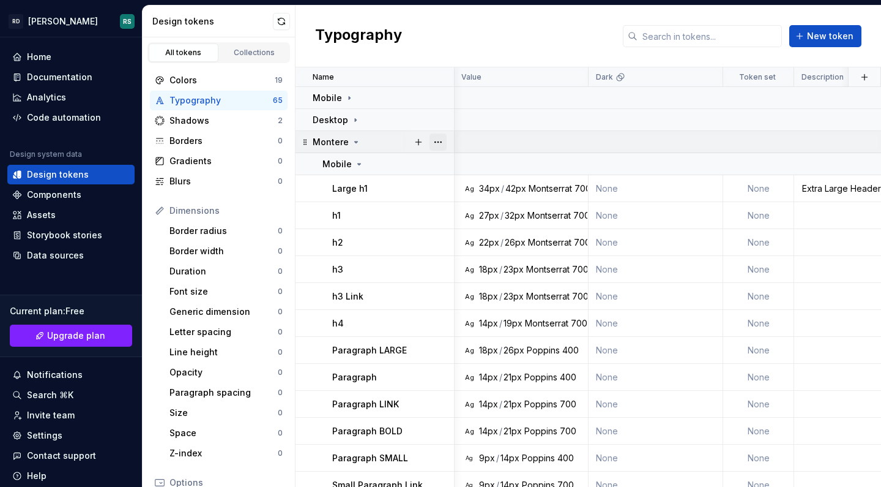
click at [439, 143] on button "button" at bounding box center [438, 141] width 17 height 17
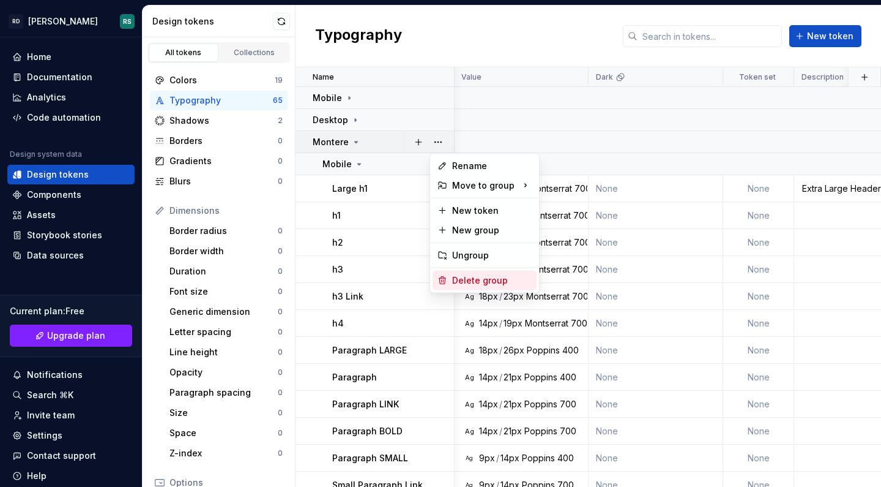
click at [470, 277] on div "Delete group" at bounding box center [492, 280] width 80 height 12
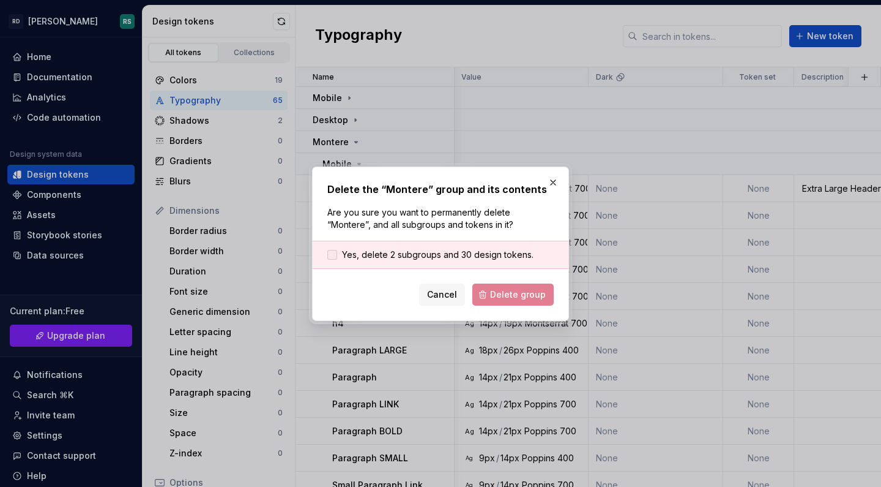
click at [430, 250] on span "Yes, delete 2 subgroups and 30 design tokens." at bounding box center [438, 255] width 192 height 12
click at [503, 294] on span "Delete group" at bounding box center [518, 294] width 56 height 12
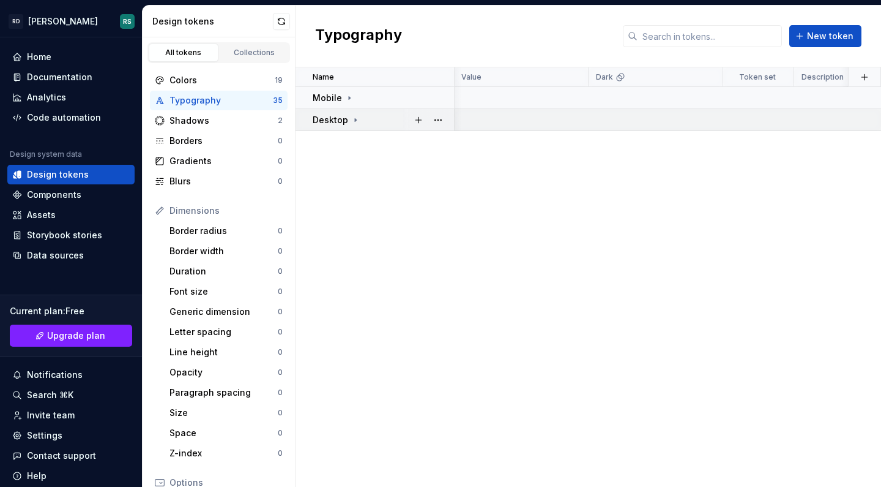
click at [352, 117] on icon at bounding box center [356, 120] width 10 height 10
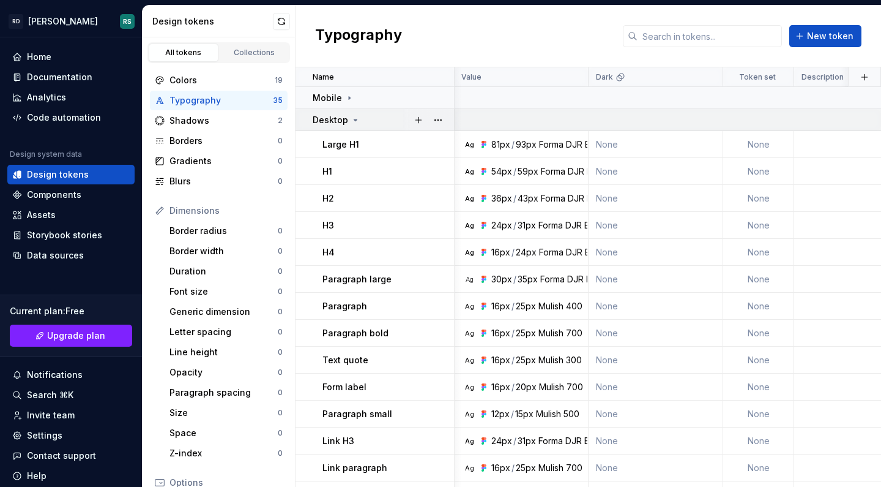
click at [352, 117] on icon at bounding box center [356, 120] width 10 height 10
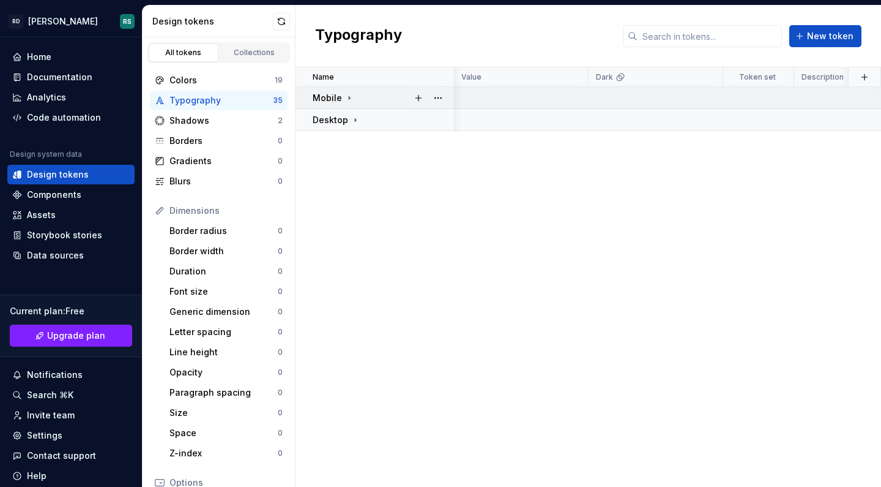
click at [347, 100] on icon at bounding box center [350, 98] width 10 height 10
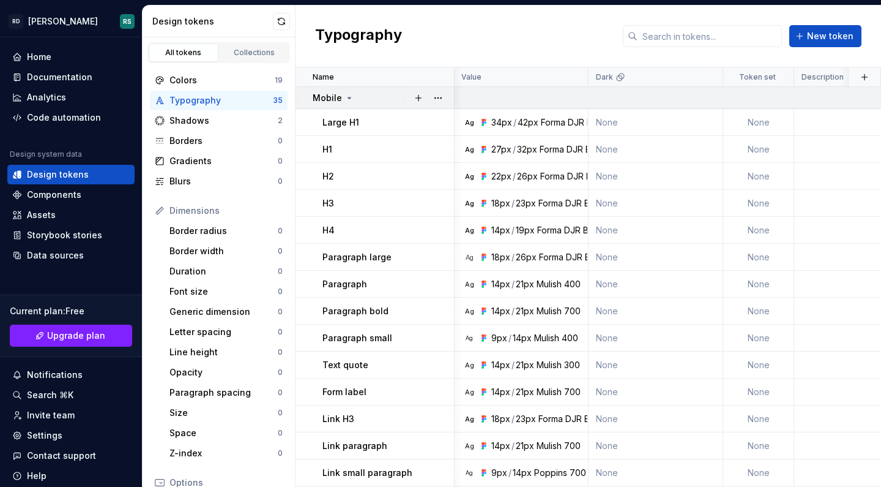
click at [347, 100] on icon at bounding box center [350, 98] width 10 height 10
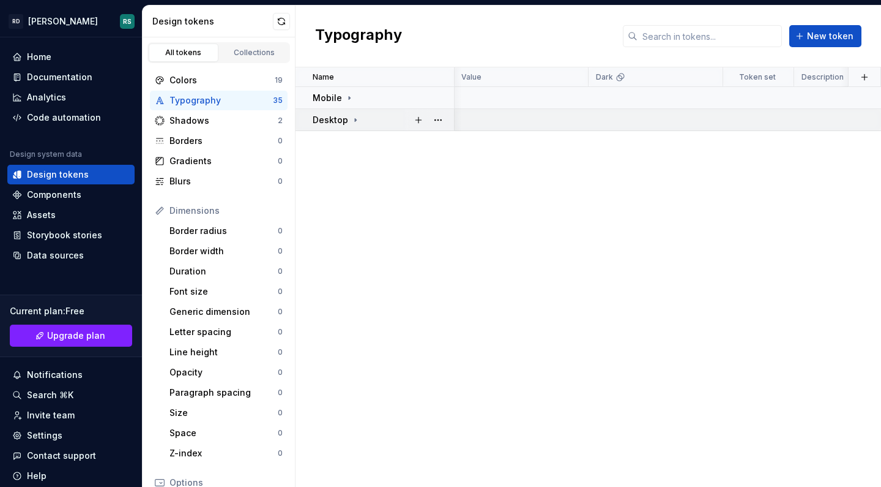
click at [355, 120] on icon at bounding box center [355, 119] width 1 height 3
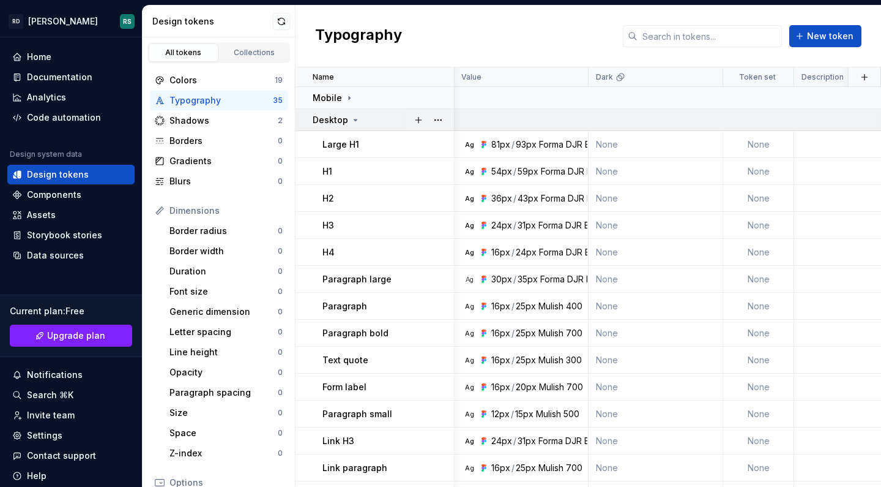
click at [354, 120] on icon at bounding box center [355, 119] width 3 height 1
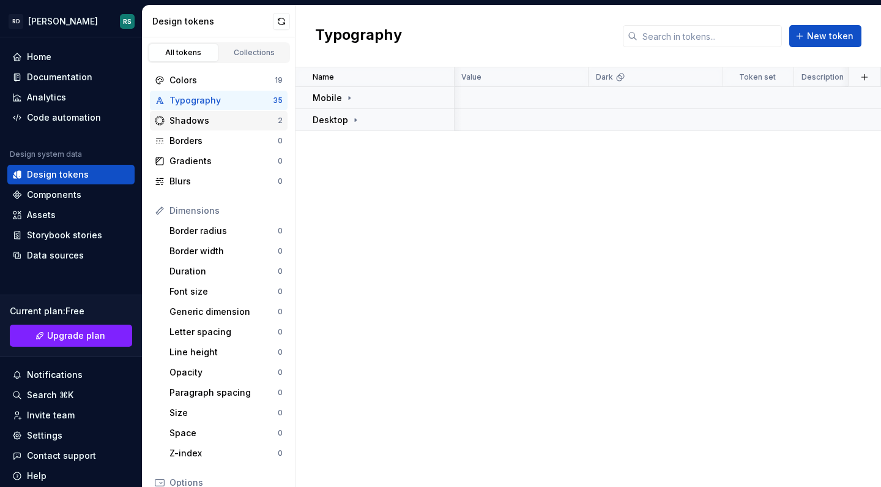
click at [226, 122] on div "Shadows" at bounding box center [224, 120] width 108 height 12
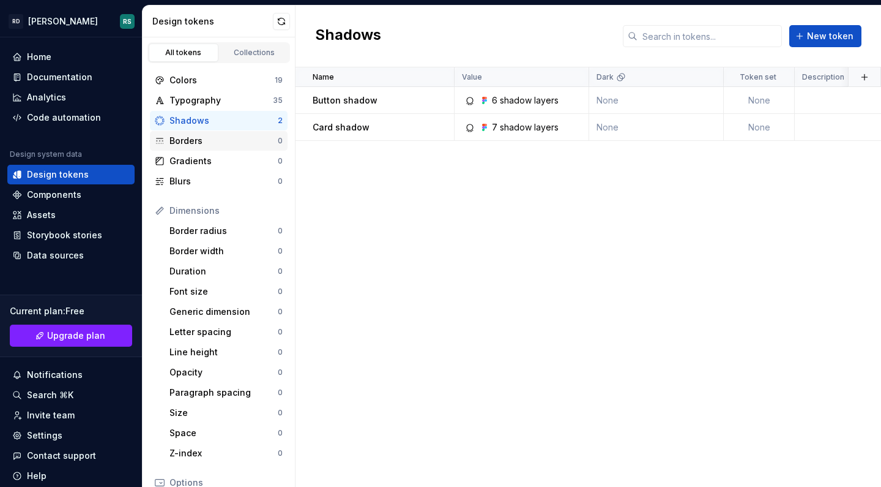
click at [228, 141] on div "Borders" at bounding box center [224, 141] width 108 height 12
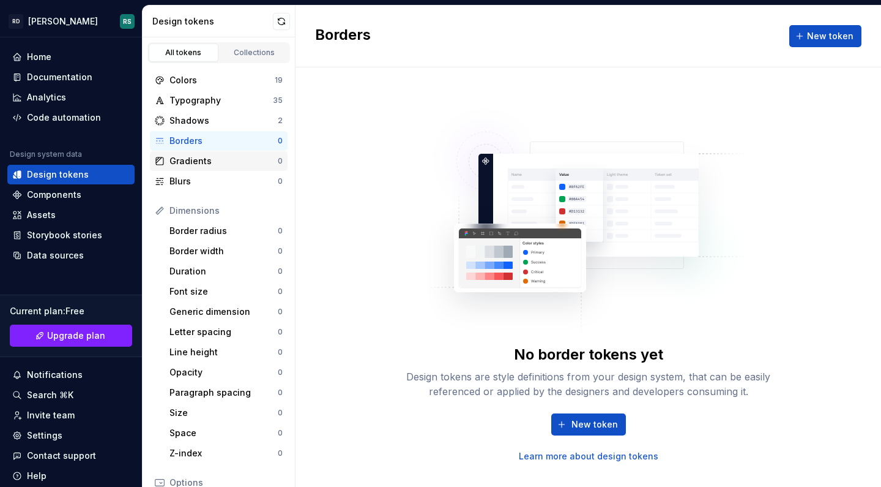
click at [230, 157] on div "Gradients" at bounding box center [224, 161] width 108 height 12
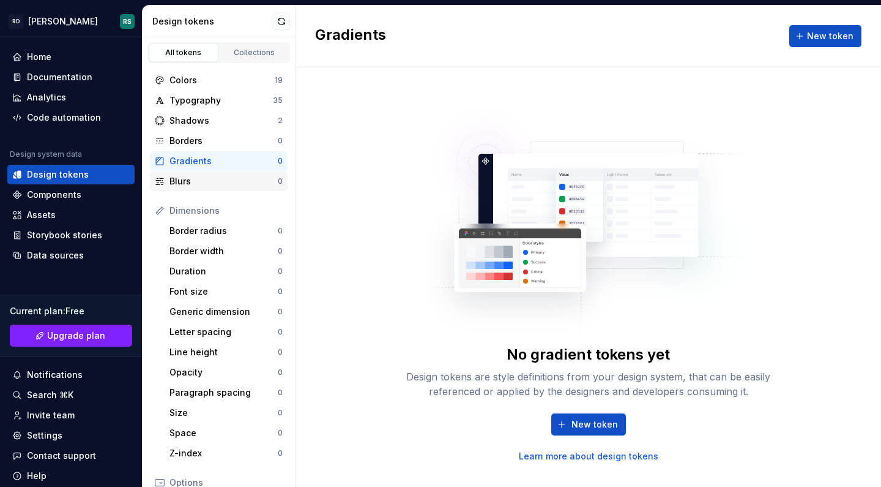
click at [228, 180] on div "Blurs" at bounding box center [224, 181] width 108 height 12
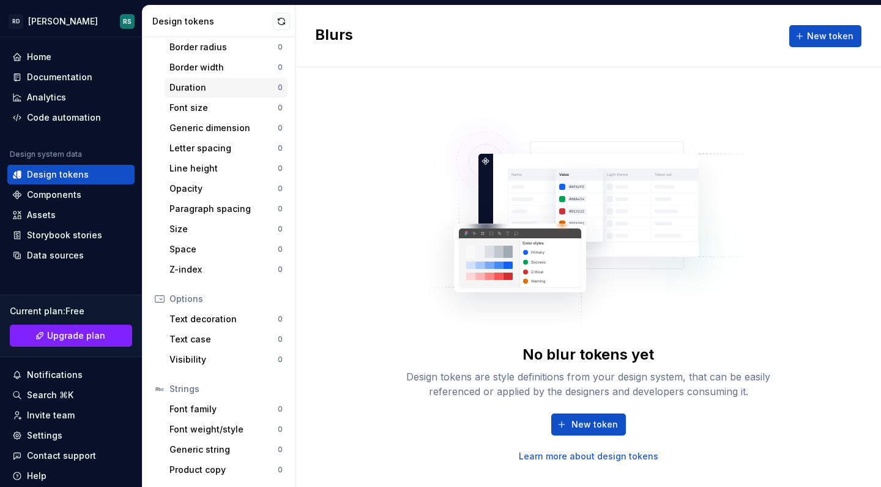
scroll to position [184, 0]
click at [215, 411] on div "Font family" at bounding box center [224, 409] width 108 height 12
